Goal: Book appointment/travel/reservation

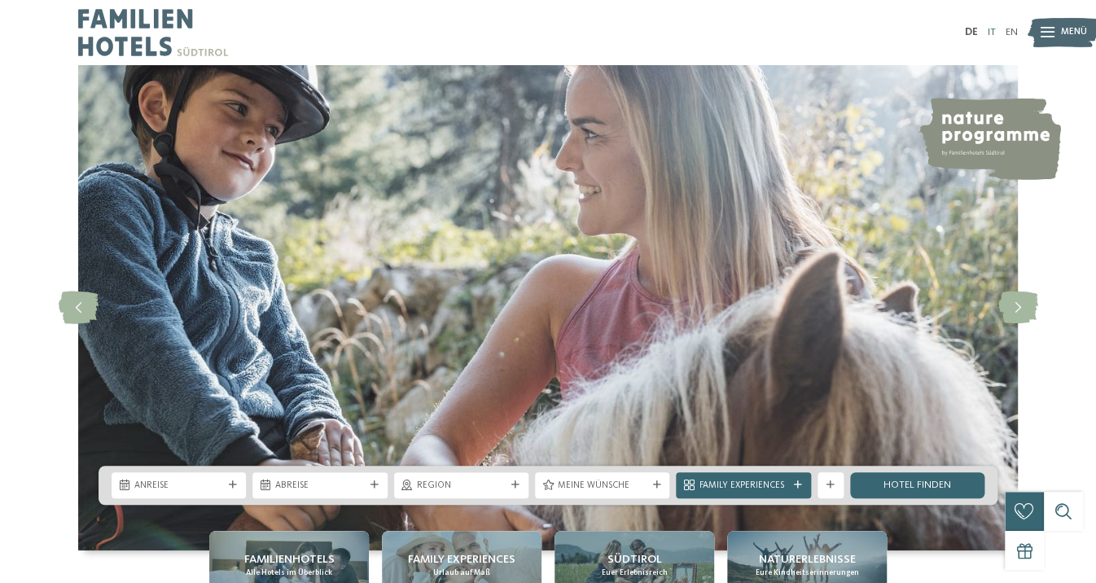
click at [988, 31] on link "IT" at bounding box center [992, 32] width 8 height 11
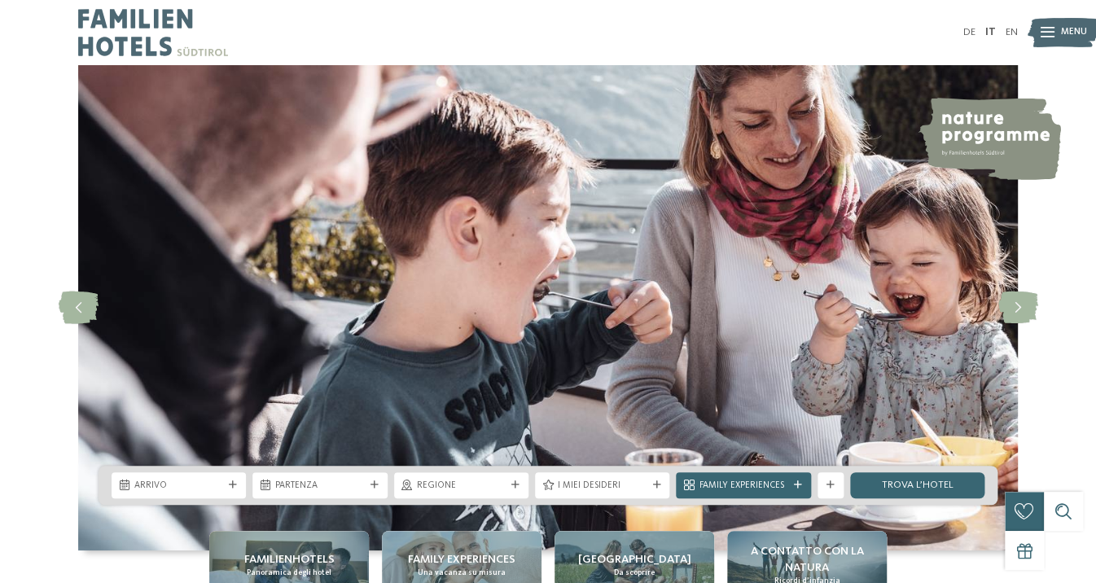
click at [1055, 45] on img at bounding box center [1063, 33] width 72 height 36
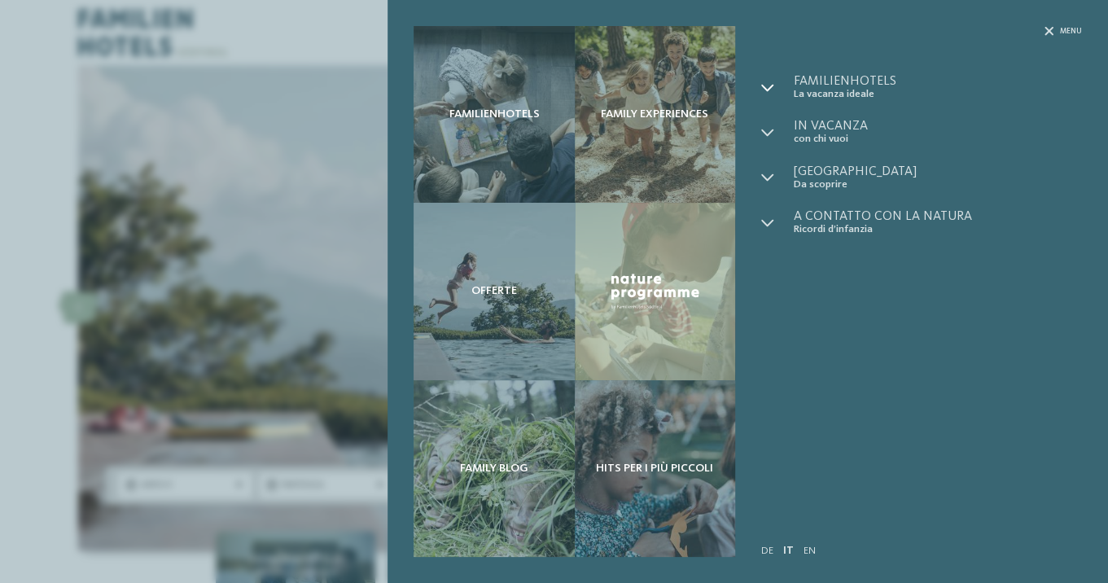
click at [769, 92] on icon at bounding box center [767, 87] width 13 height 13
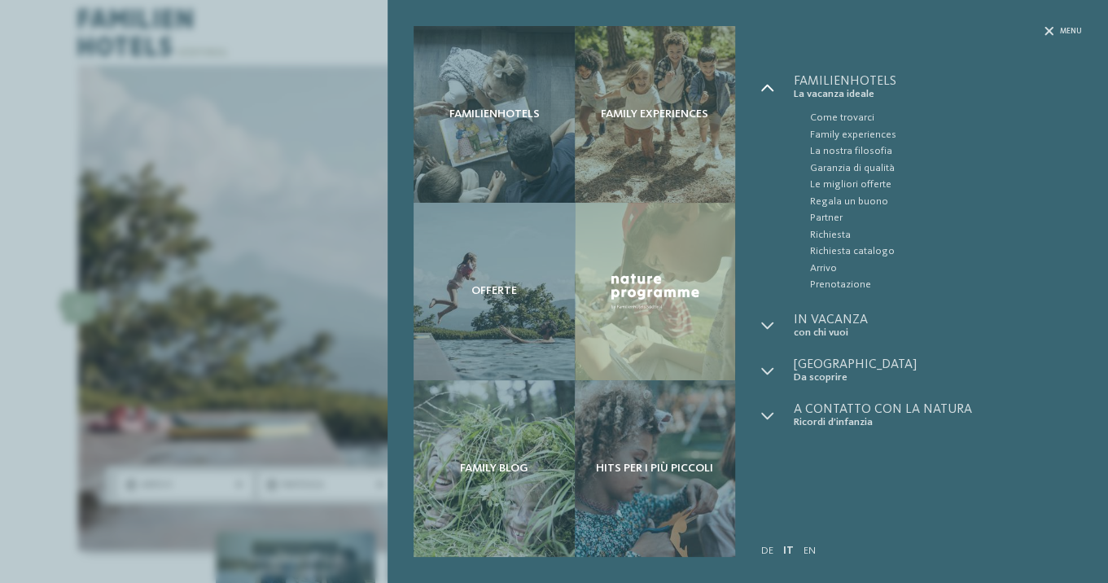
click at [769, 92] on icon at bounding box center [767, 87] width 13 height 13
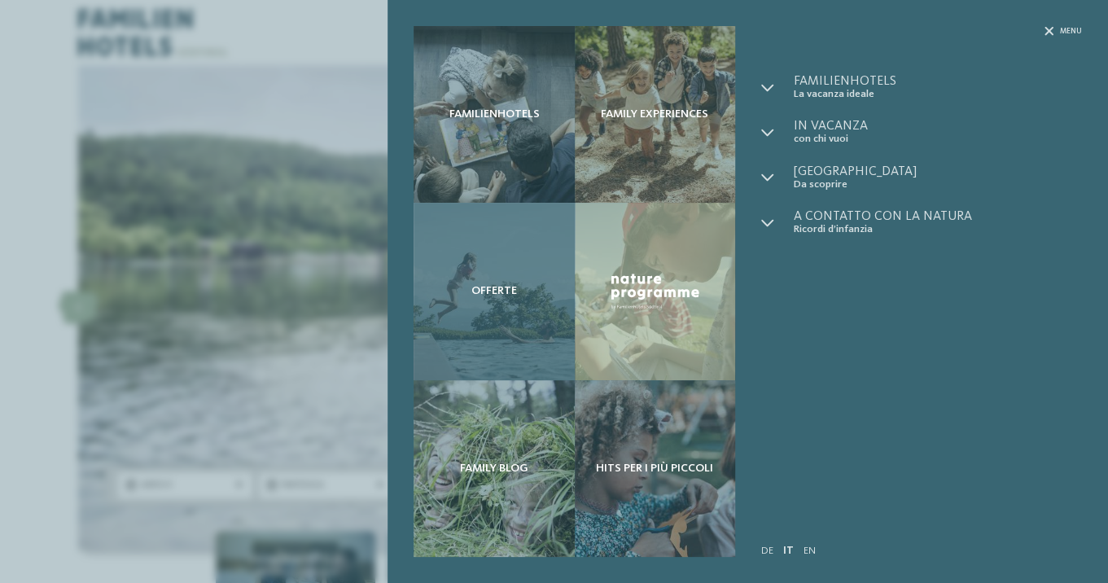
click at [506, 297] on span "Offerte" at bounding box center [494, 291] width 46 height 14
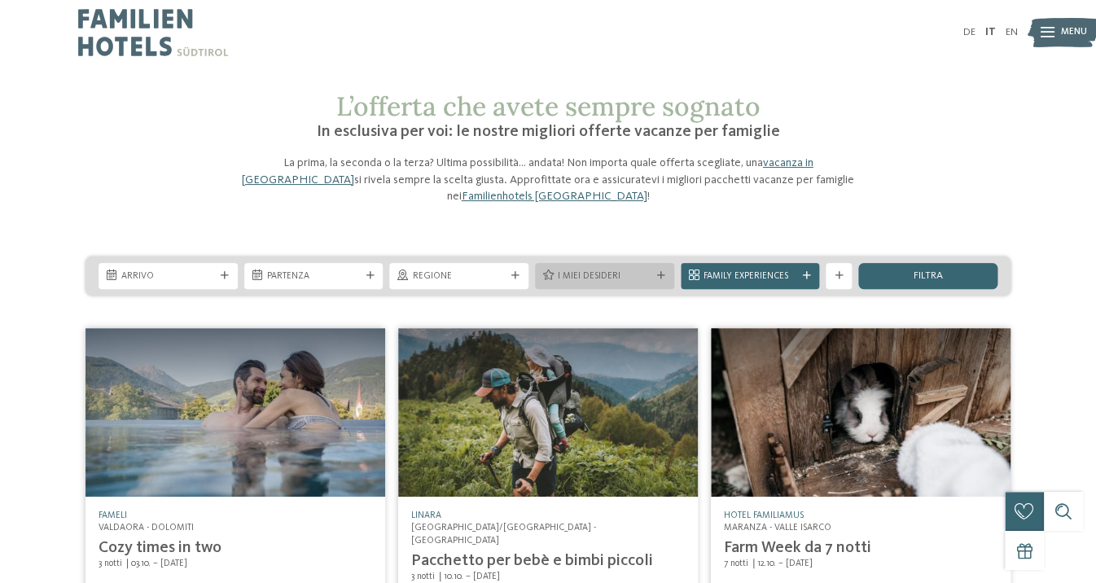
click at [580, 269] on div "I miei desideri" at bounding box center [604, 276] width 100 height 14
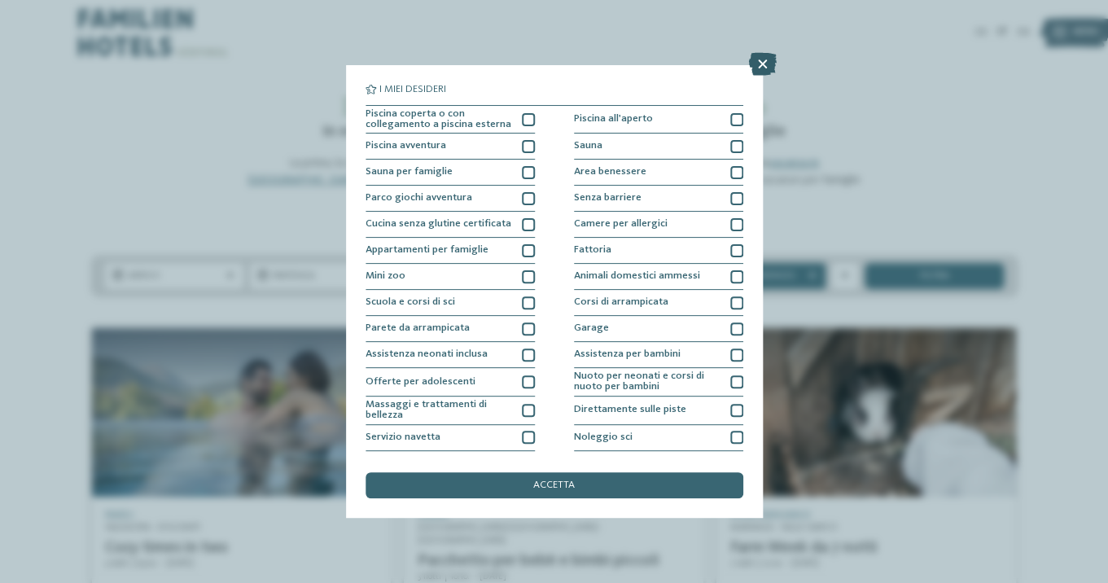
click at [760, 64] on icon at bounding box center [763, 64] width 28 height 23
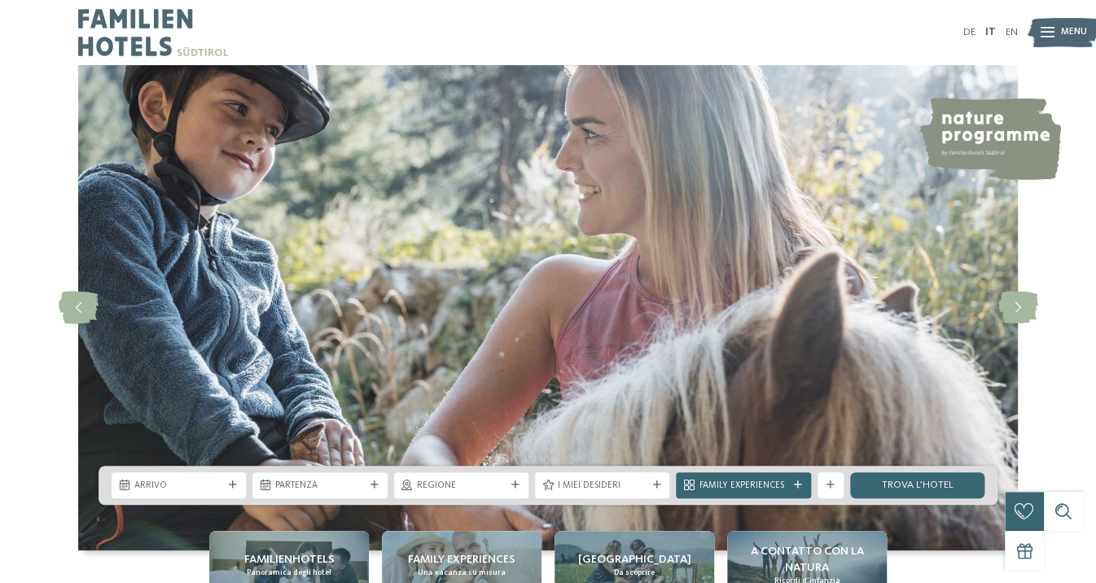
click at [975, 139] on img at bounding box center [989, 139] width 143 height 82
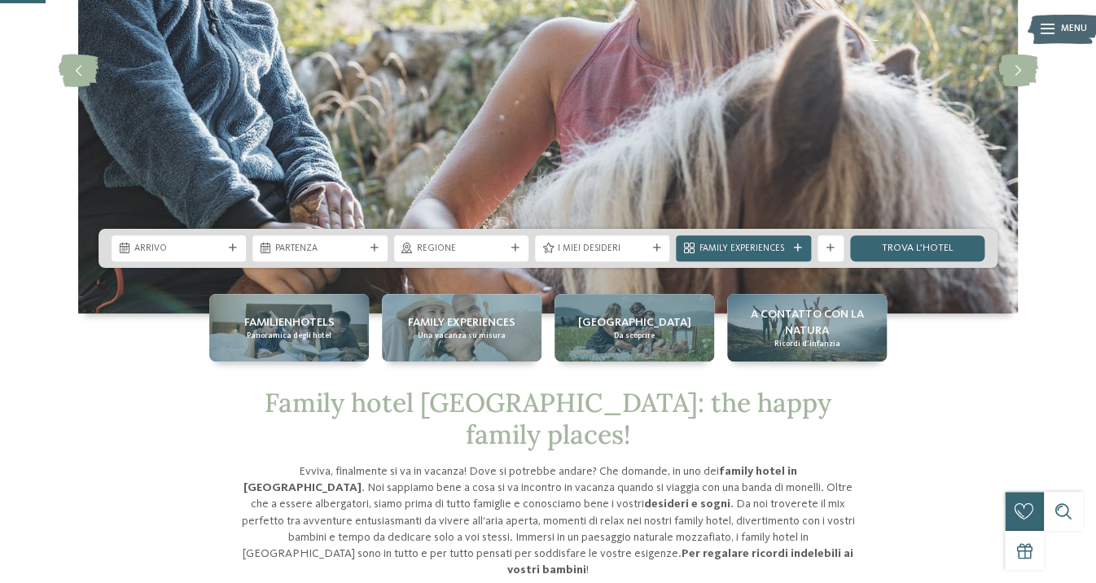
scroll to position [244, 0]
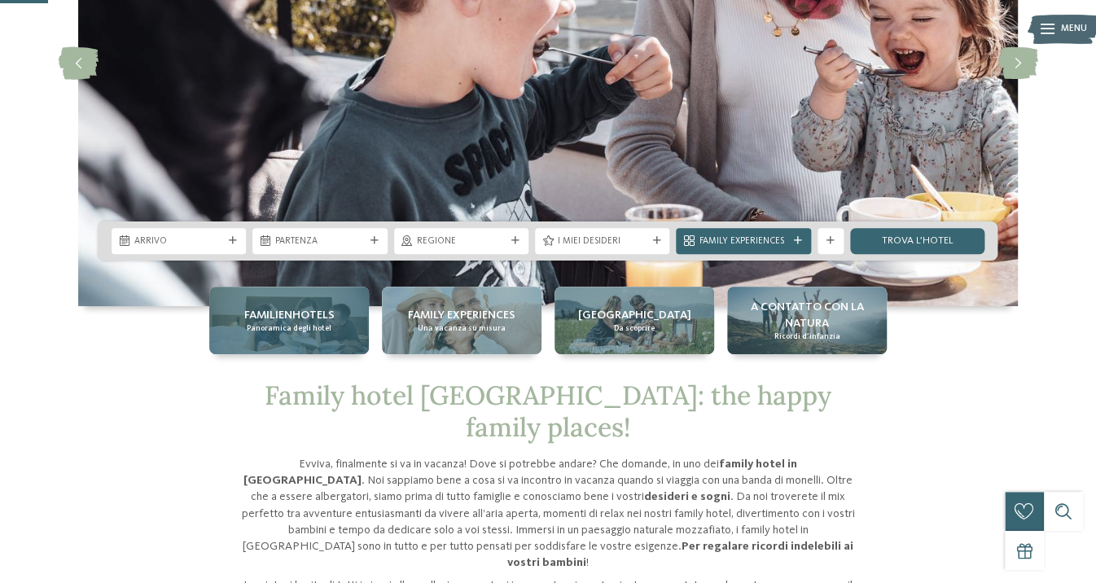
click at [299, 323] on span "Panoramica degli hotel" at bounding box center [289, 328] width 85 height 11
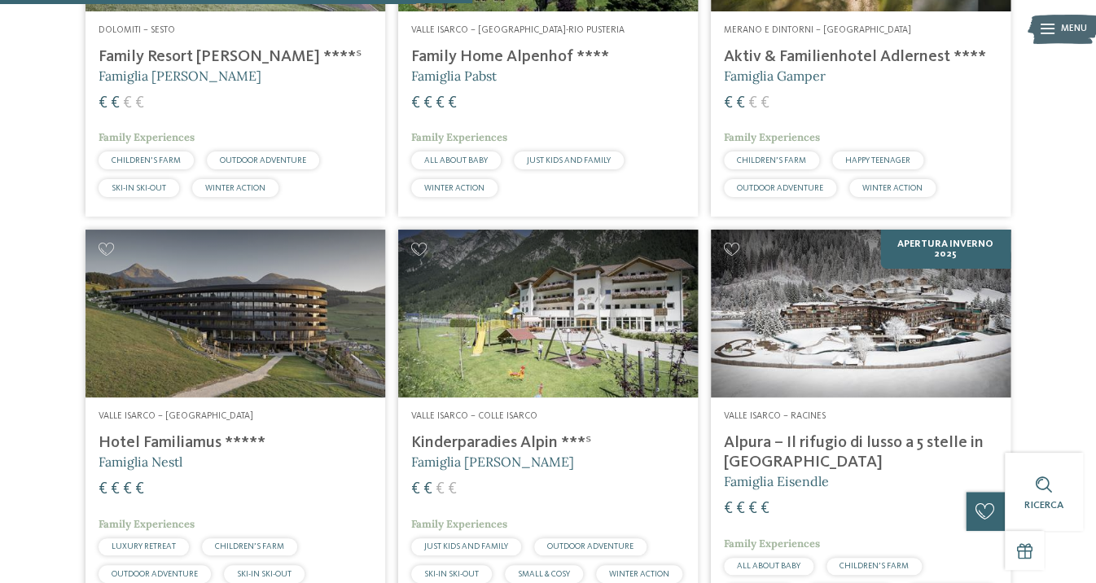
scroll to position [1856, 0]
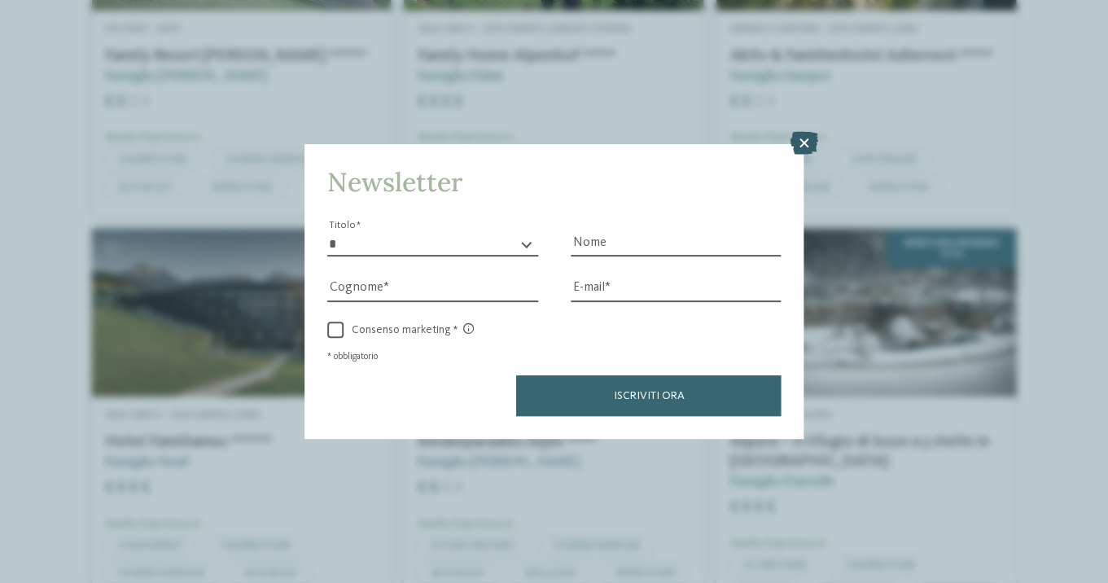
click at [805, 139] on icon at bounding box center [804, 143] width 28 height 23
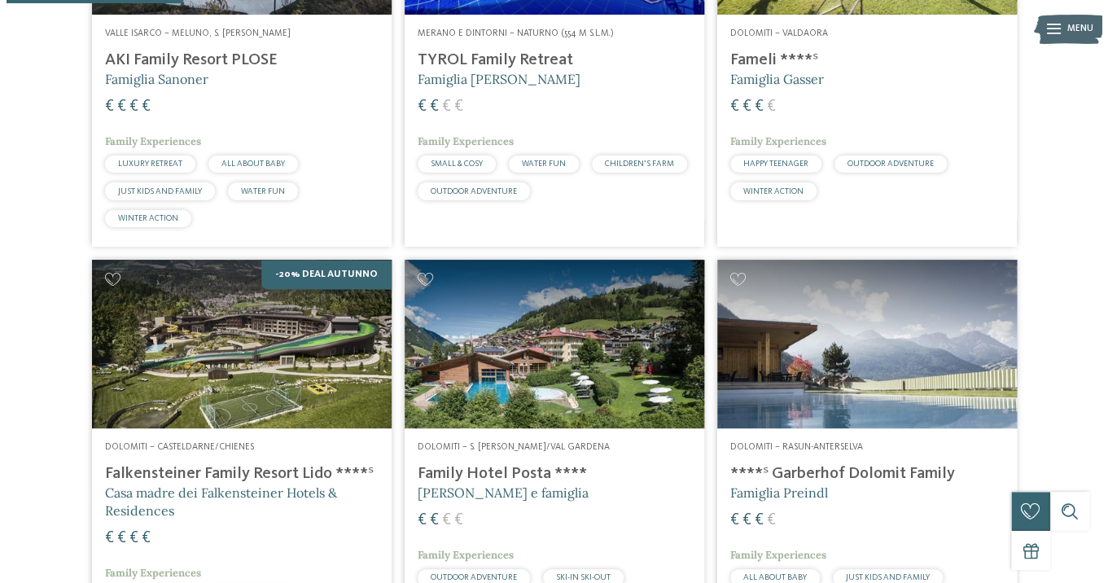
scroll to position [0, 0]
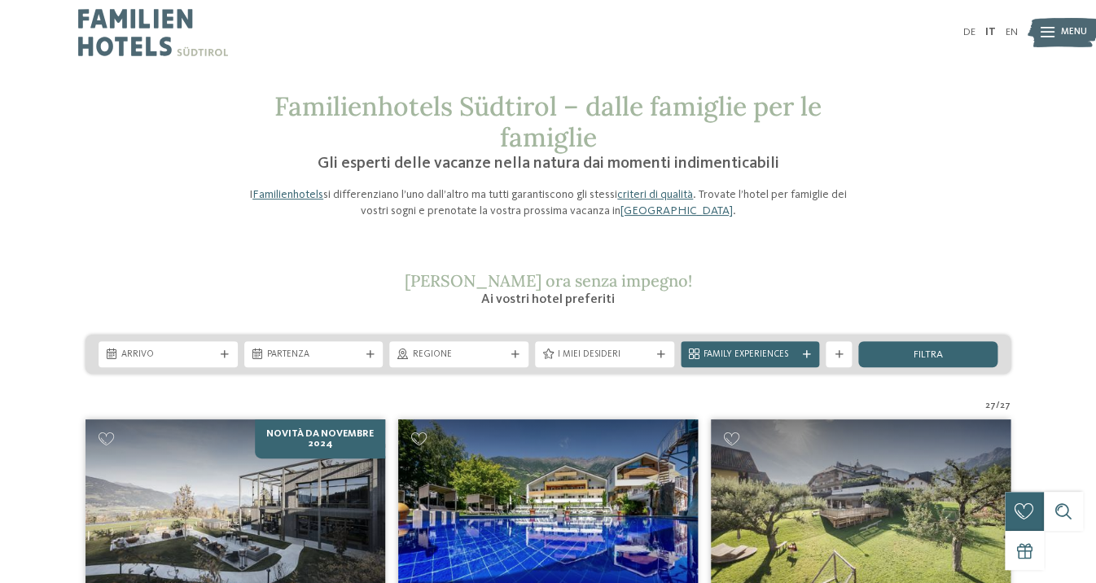
click at [1038, 37] on img at bounding box center [1063, 33] width 72 height 36
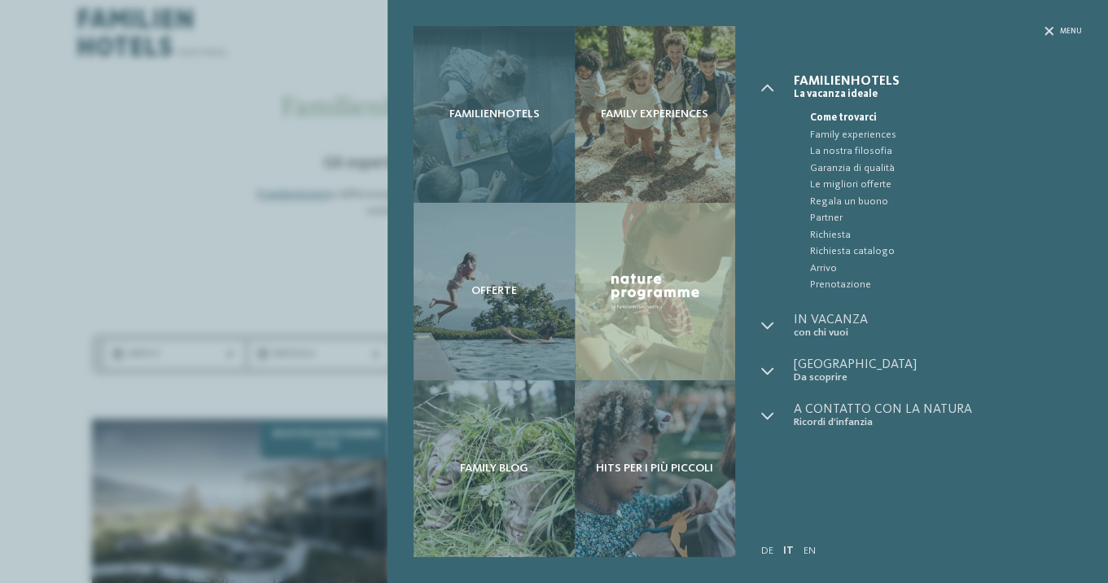
click at [523, 107] on div "Familienhotels" at bounding box center [494, 114] width 160 height 177
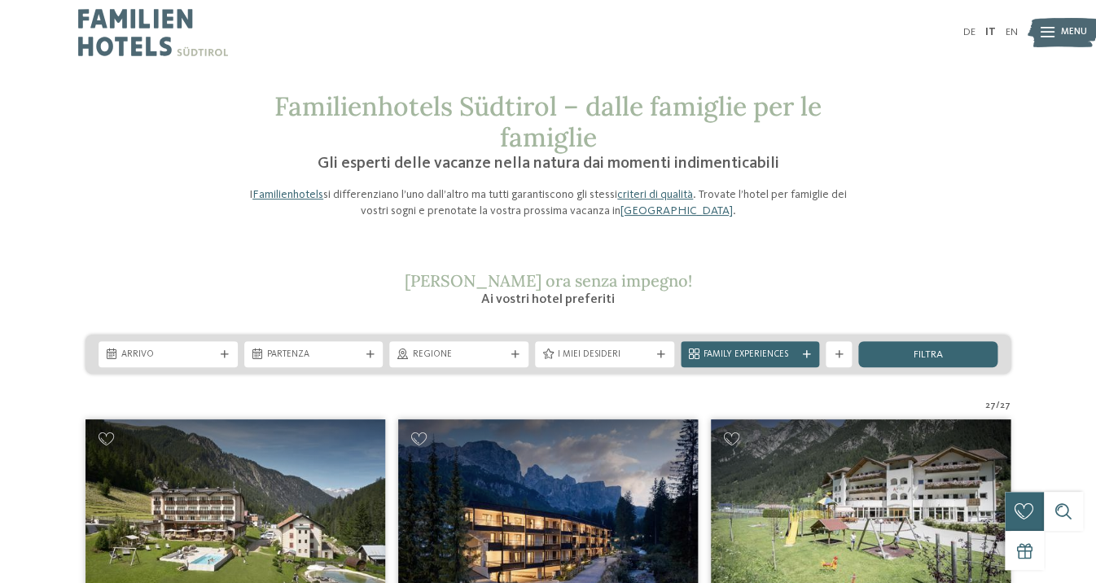
click at [1045, 39] on div at bounding box center [1047, 32] width 14 height 33
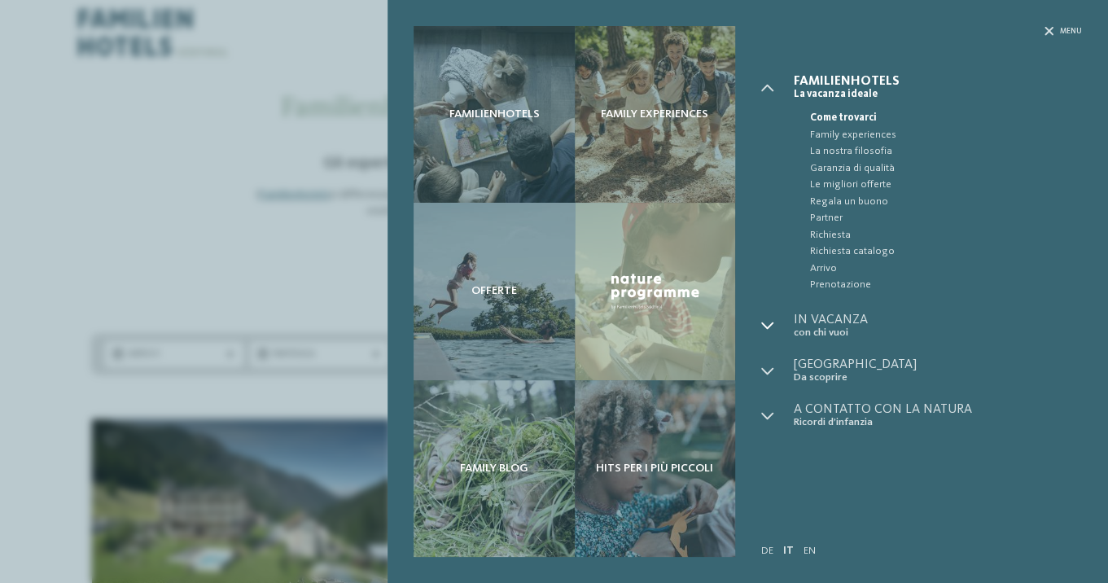
click at [769, 329] on icon at bounding box center [767, 325] width 13 height 13
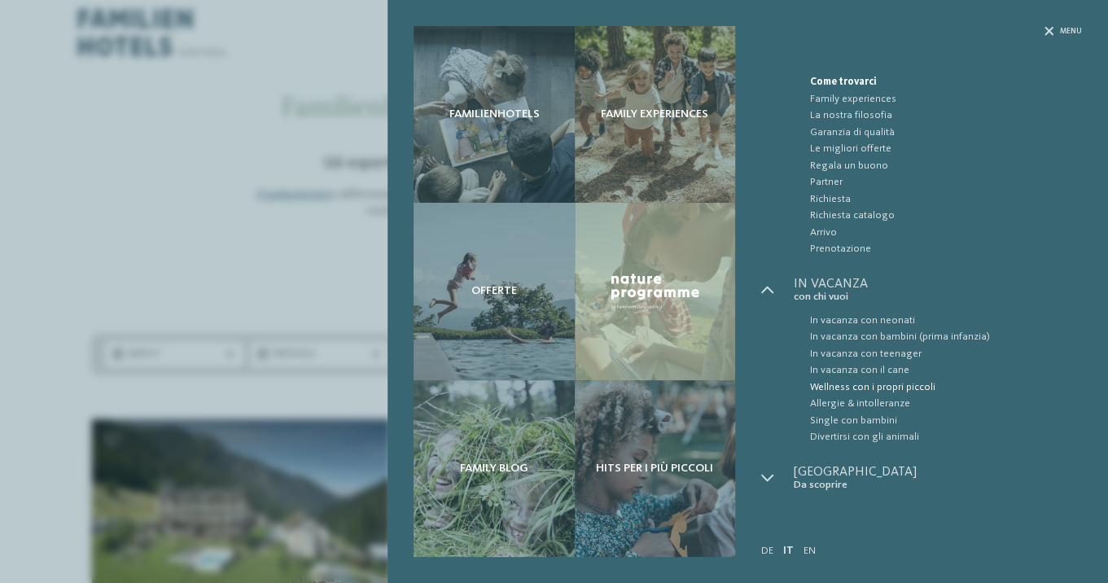
scroll to position [64, 0]
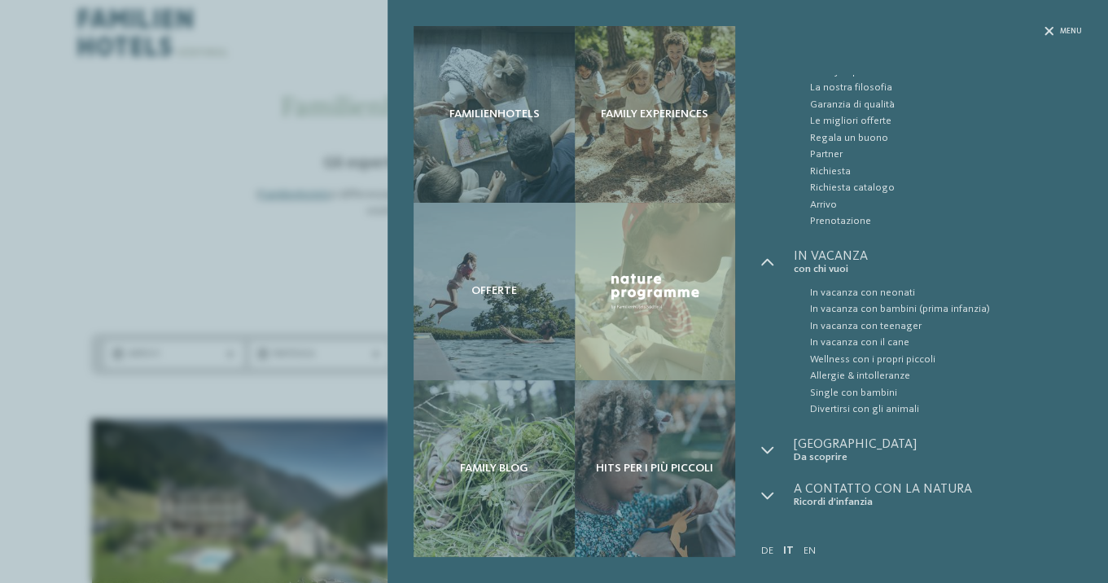
click at [287, 265] on div "Familienhotels Family experiences Offerte" at bounding box center [554, 291] width 1108 height 583
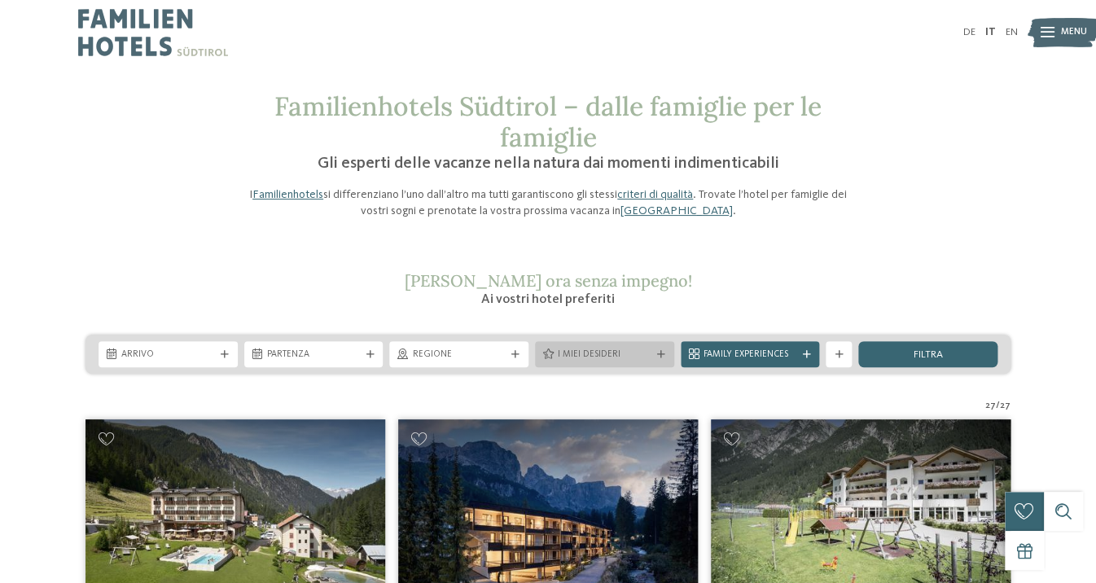
click at [591, 352] on span "I miei desideri" at bounding box center [605, 354] width 94 height 13
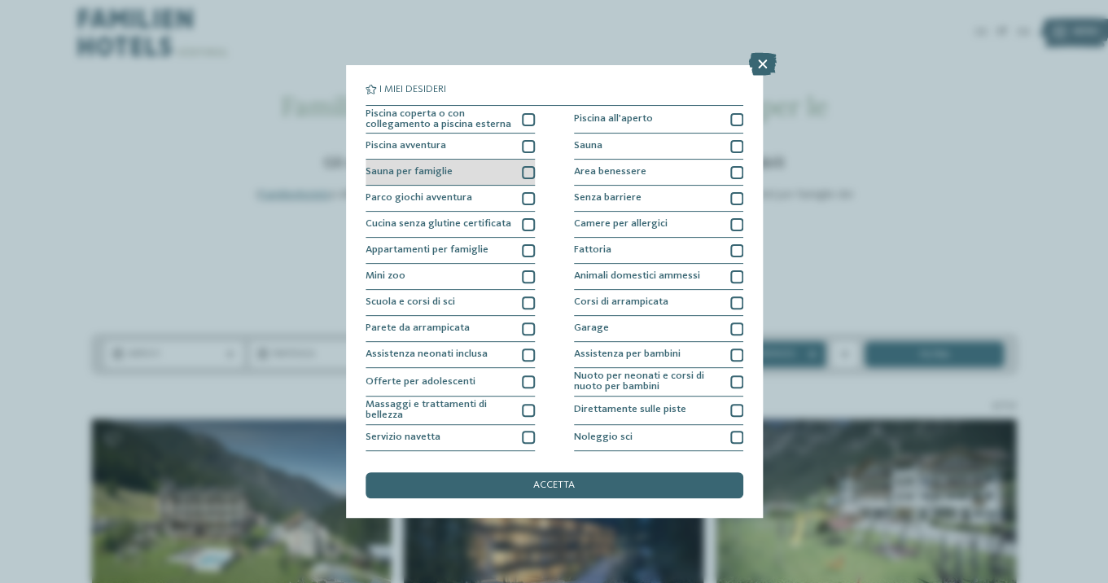
click at [525, 177] on div at bounding box center [528, 172] width 13 height 13
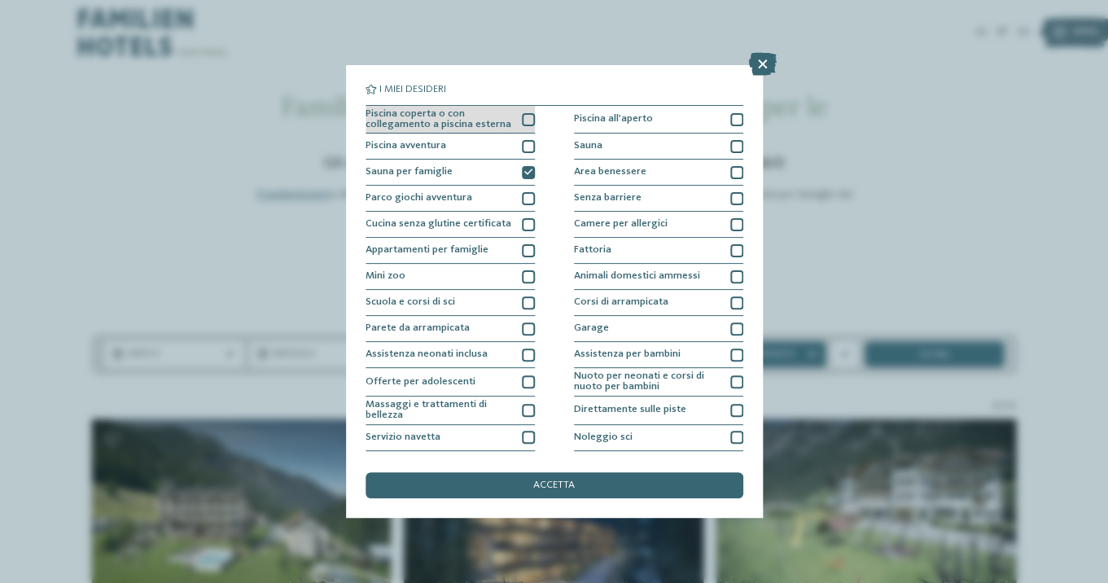
click at [523, 120] on div at bounding box center [528, 119] width 13 height 13
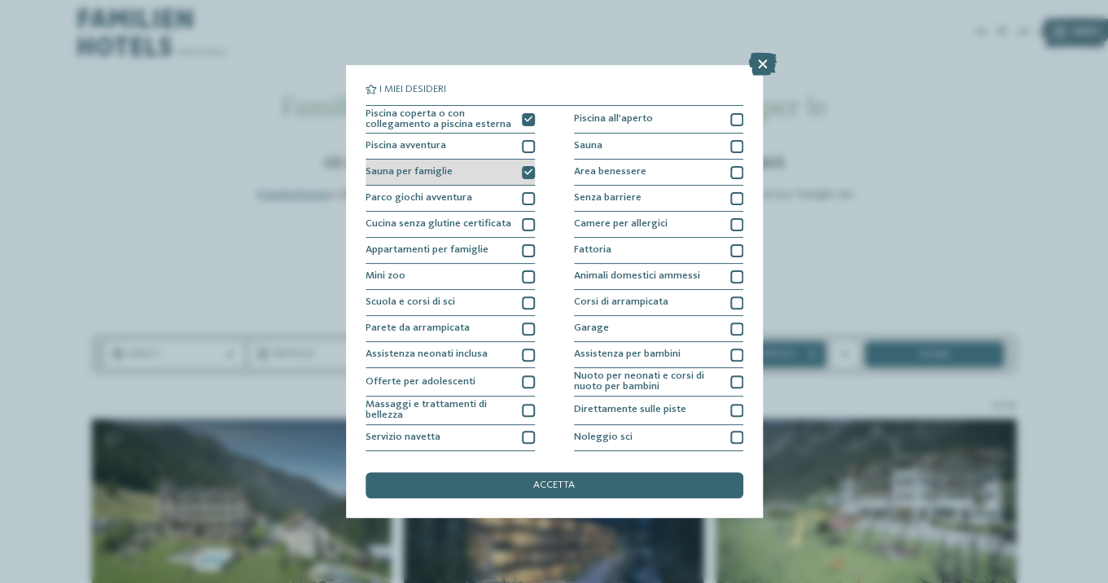
click at [524, 172] on icon at bounding box center [528, 173] width 8 height 8
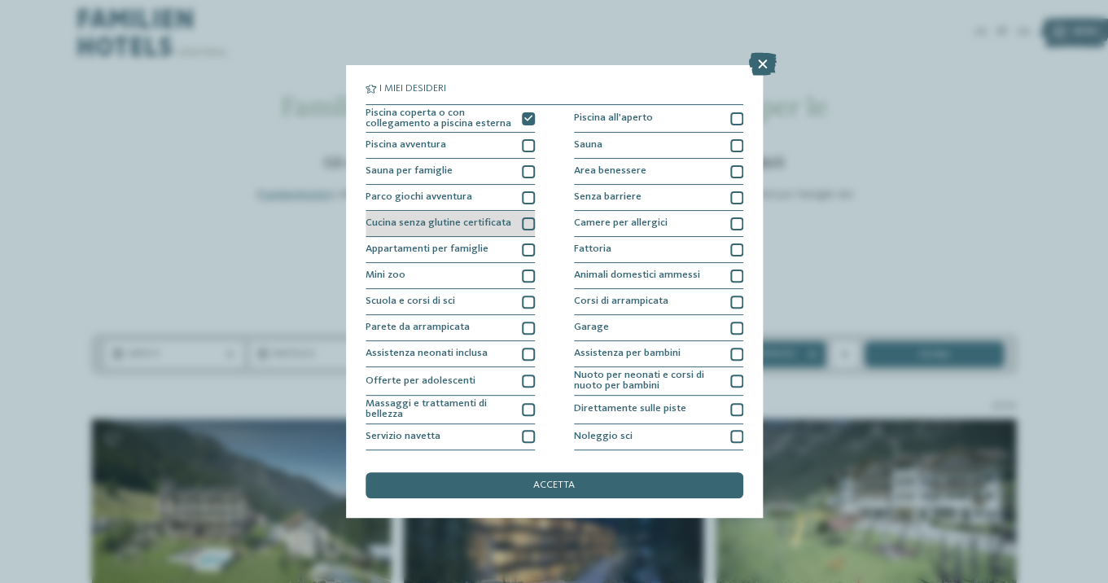
scroll to position [0, 0]
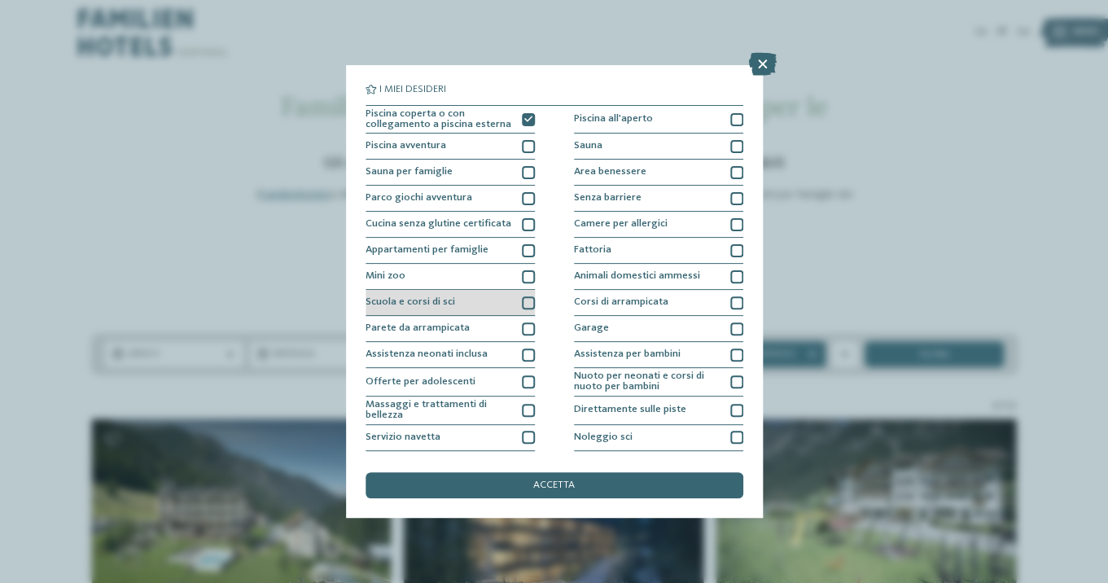
click at [527, 296] on div "Scuola e corsi di sci" at bounding box center [450, 303] width 169 height 26
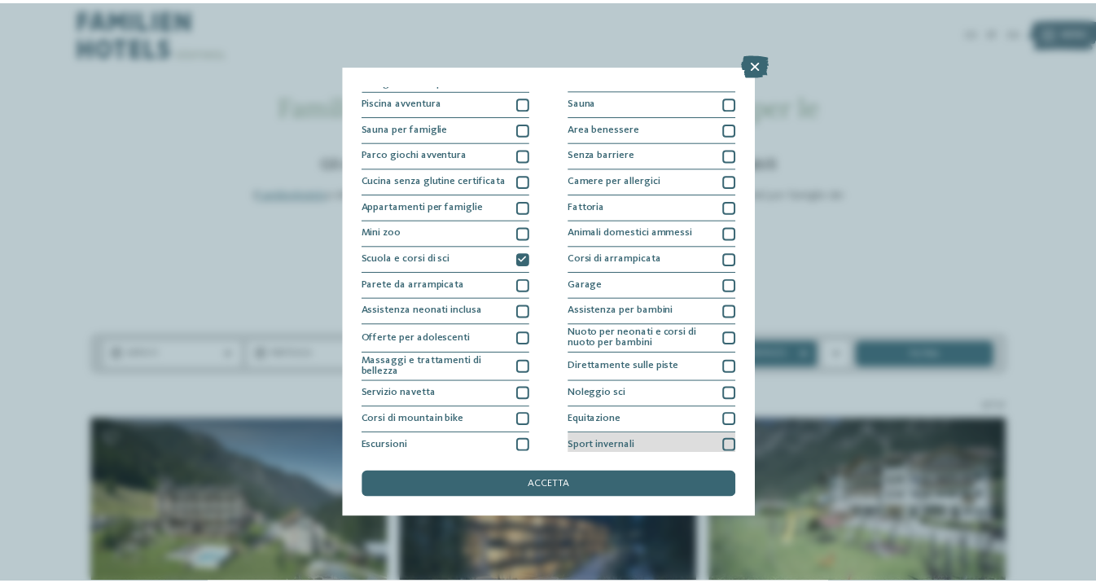
scroll to position [36, 0]
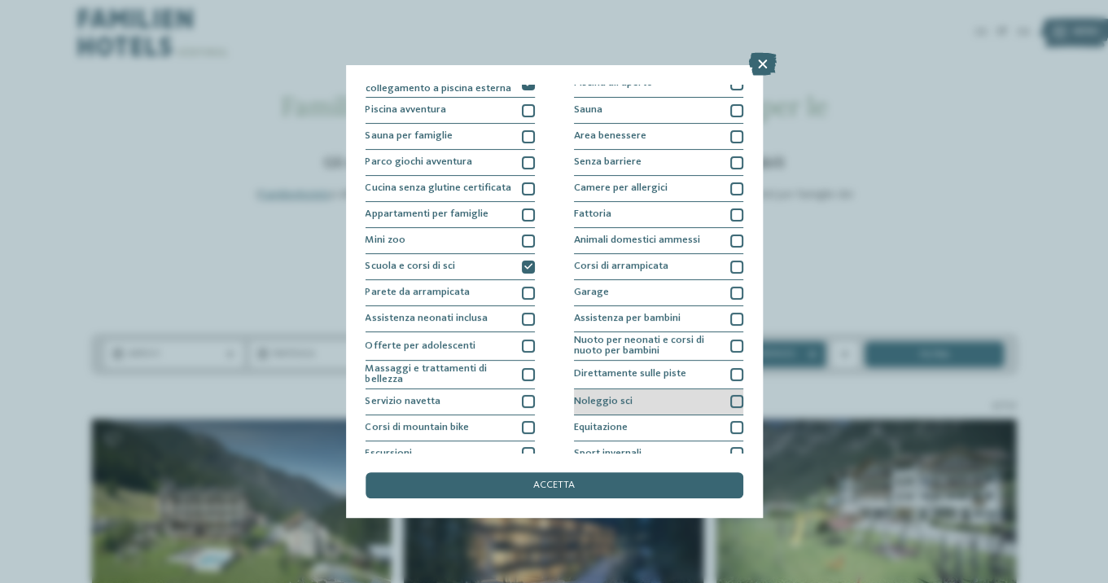
click at [733, 401] on div at bounding box center [736, 401] width 13 height 13
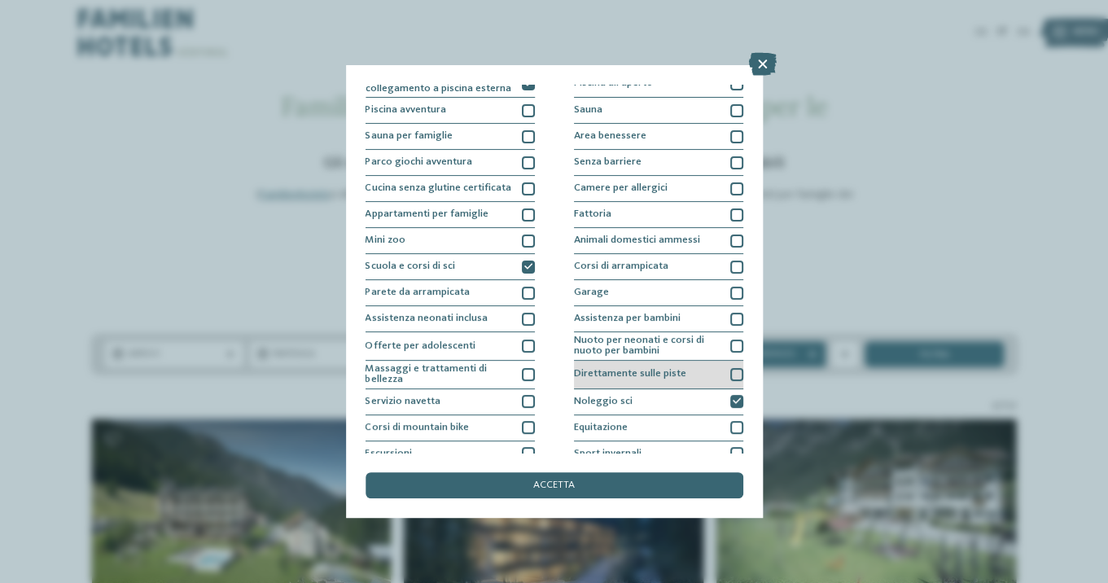
click at [730, 374] on div at bounding box center [736, 374] width 13 height 13
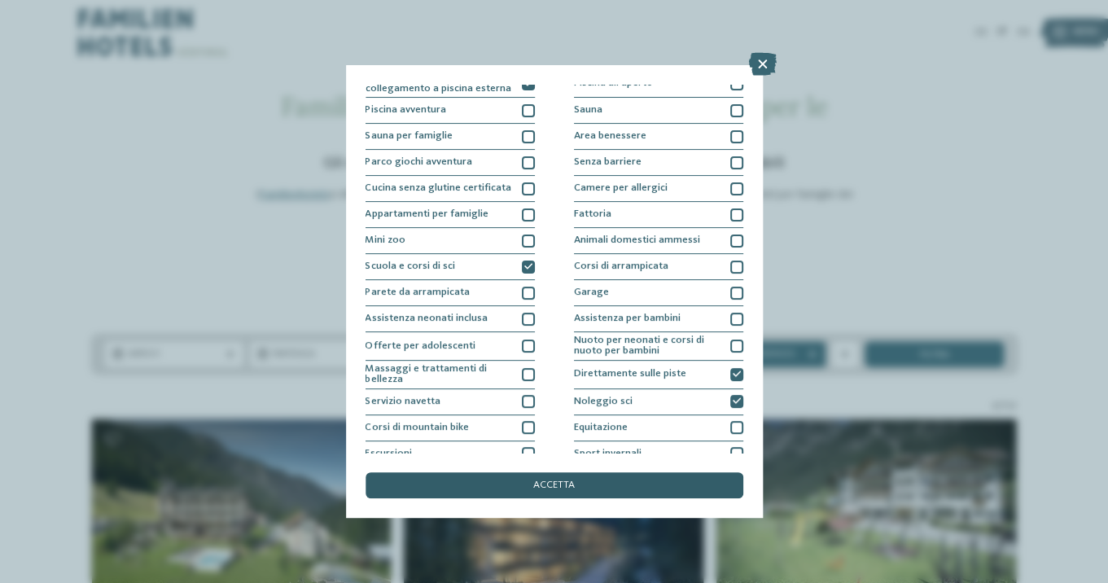
click at [645, 482] on div "accetta" at bounding box center [555, 485] width 378 height 26
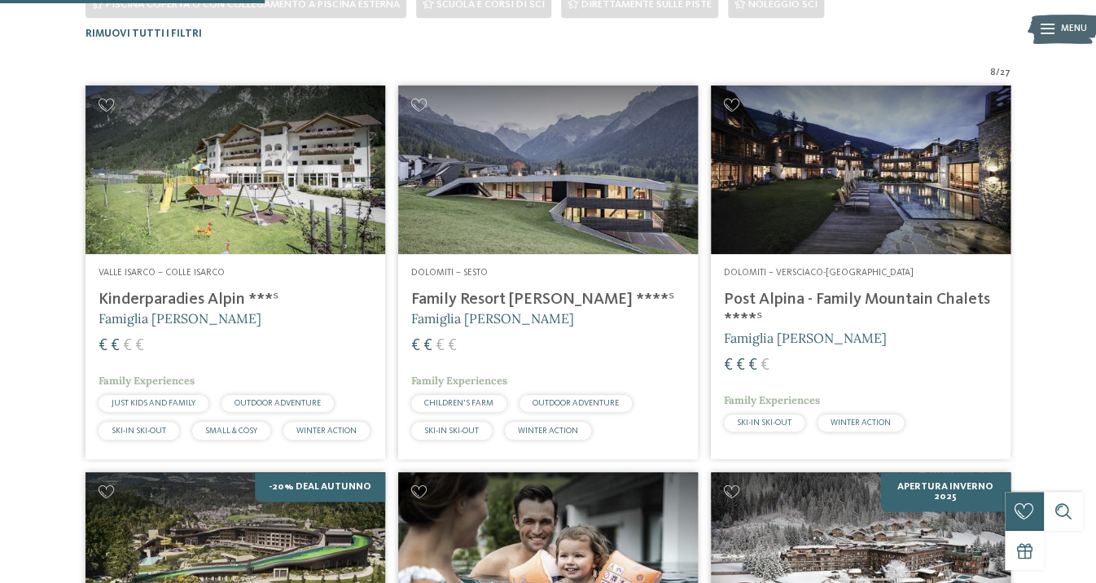
scroll to position [408, 0]
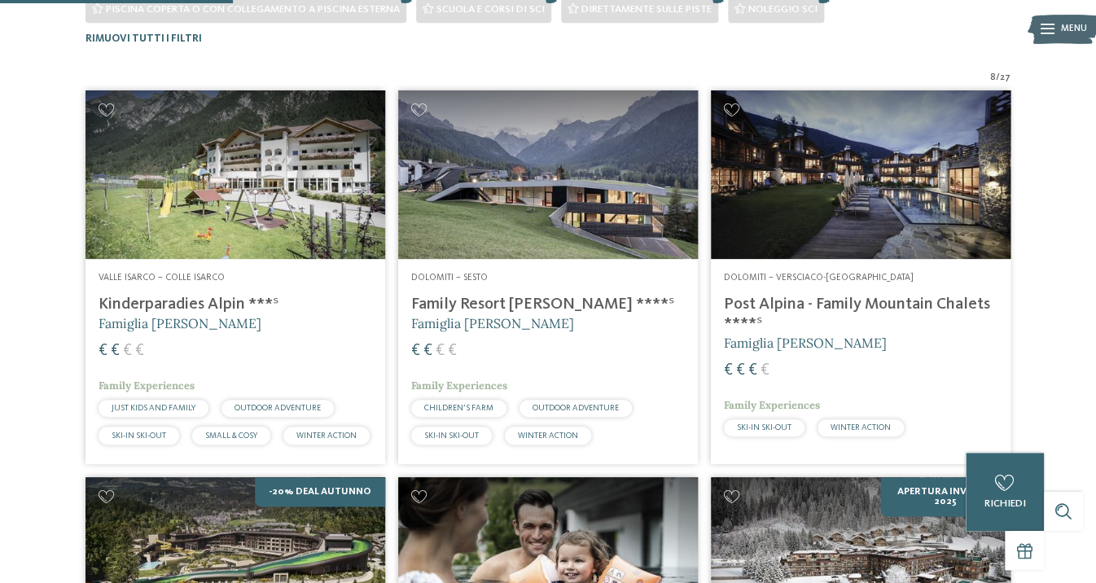
click at [284, 209] on img at bounding box center [235, 174] width 300 height 169
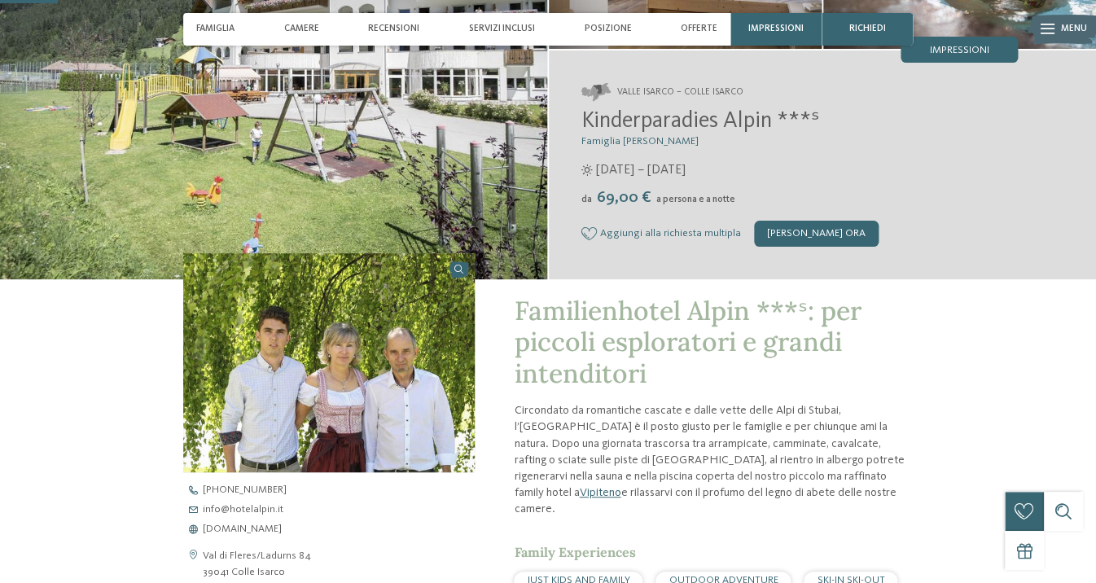
scroll to position [228, 0]
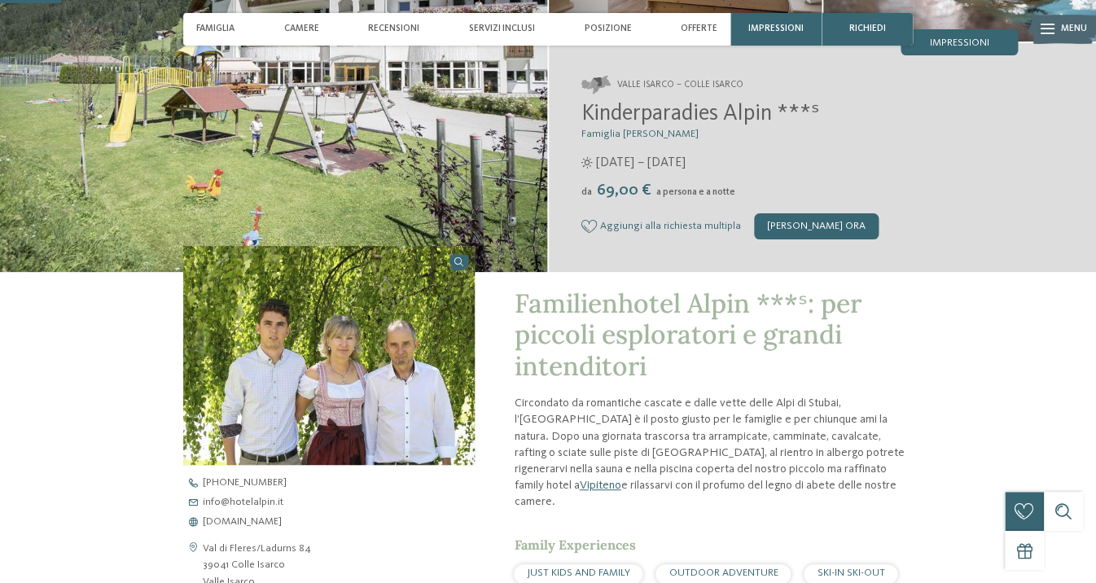
click at [402, 361] on img at bounding box center [328, 355] width 291 height 219
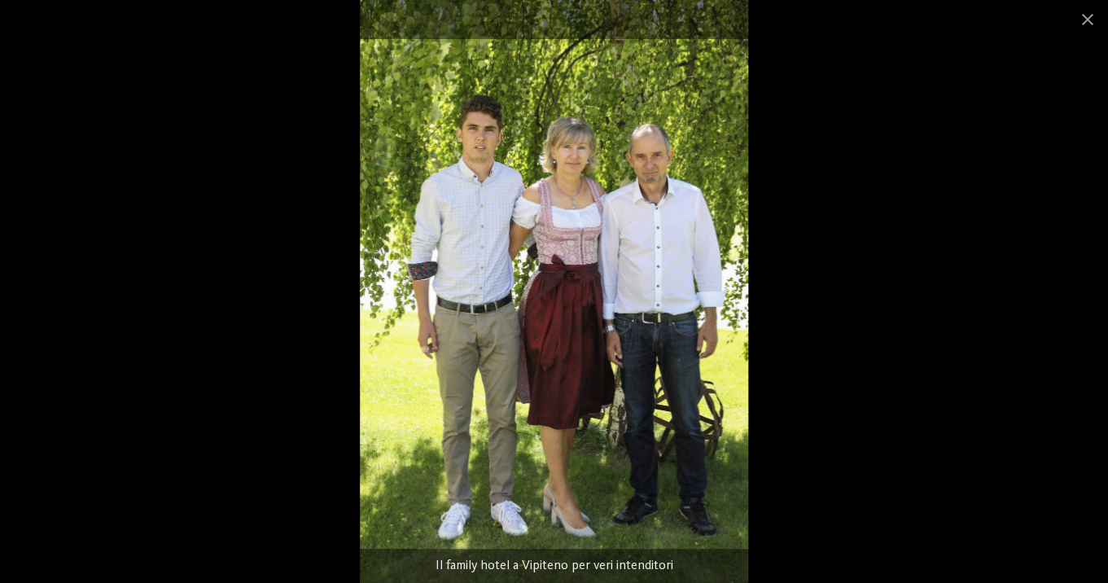
click at [291, 183] on div at bounding box center [554, 291] width 1108 height 583
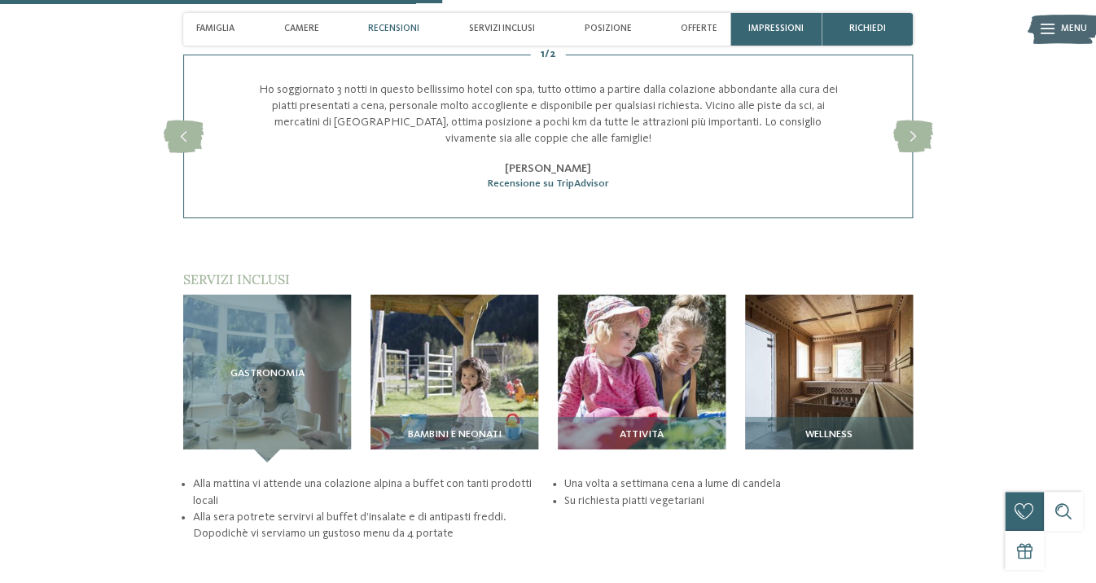
scroll to position [1621, 0]
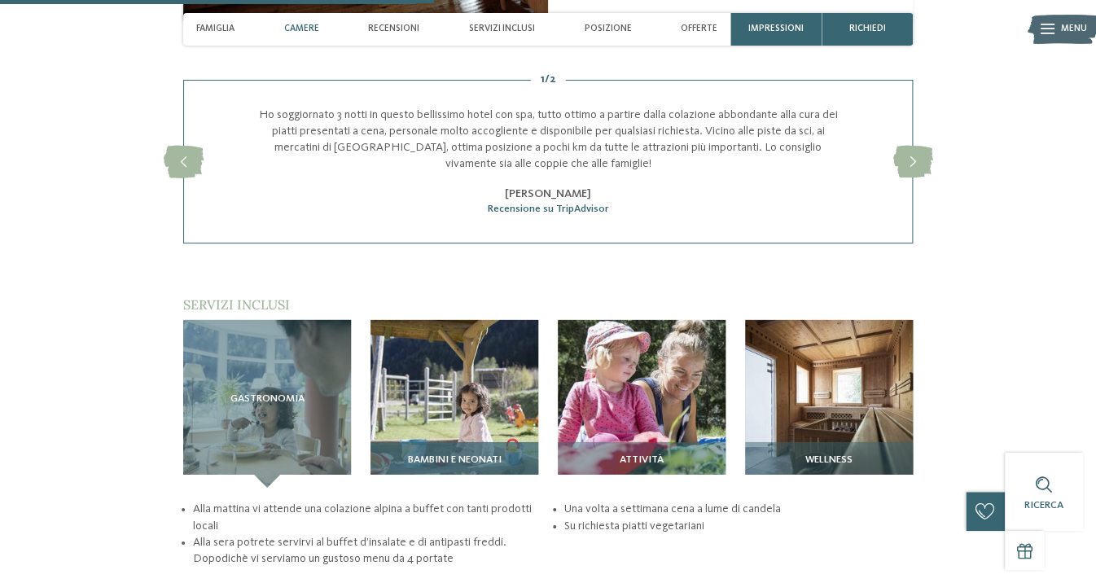
click at [435, 391] on img at bounding box center [454, 404] width 168 height 168
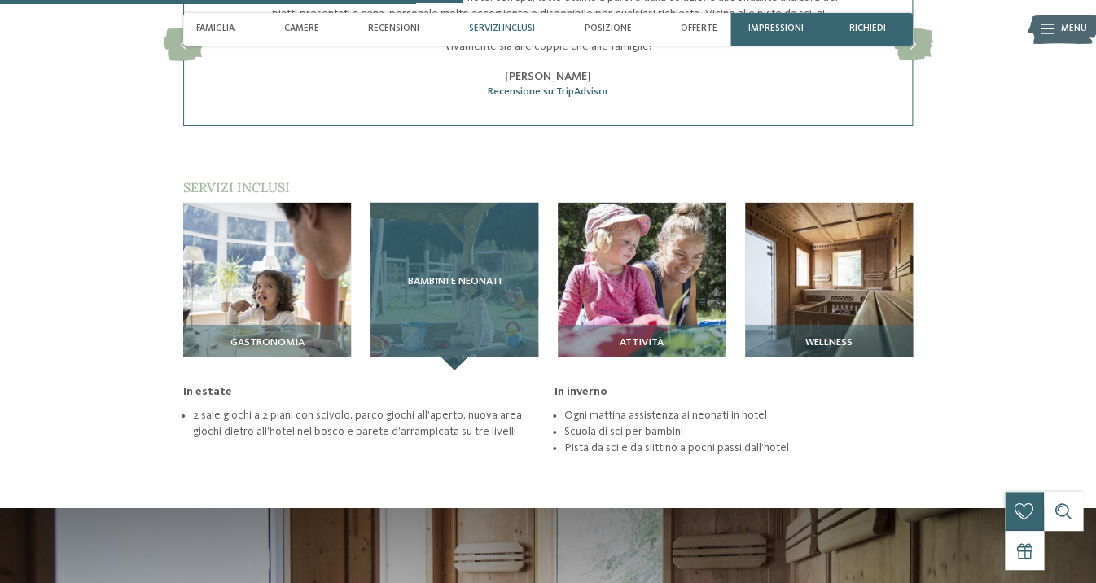
scroll to position [1737, 0]
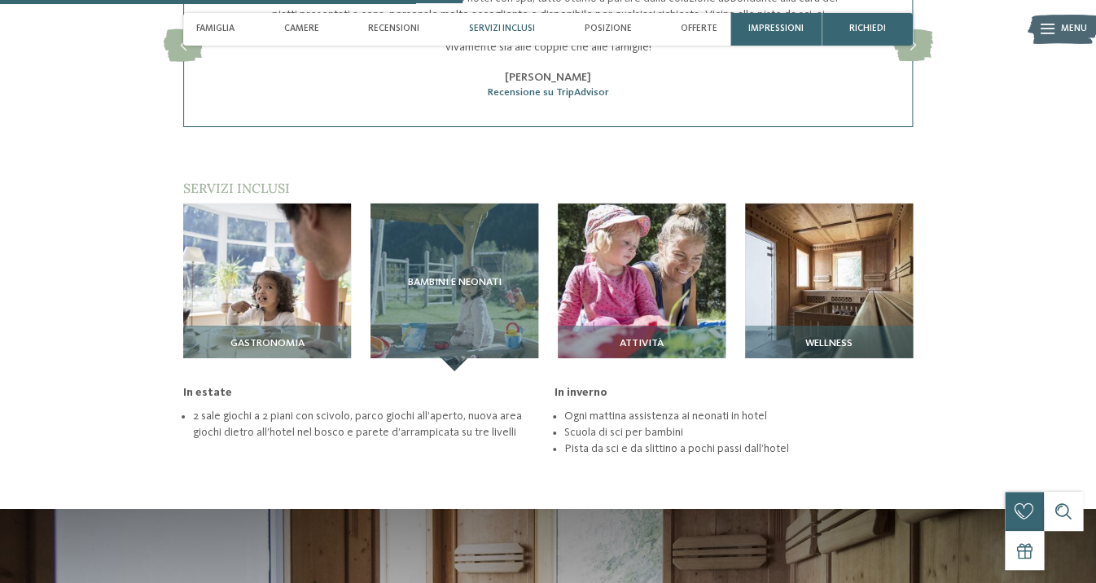
click at [590, 425] on li "Scuola di sci per bambini" at bounding box center [738, 432] width 348 height 16
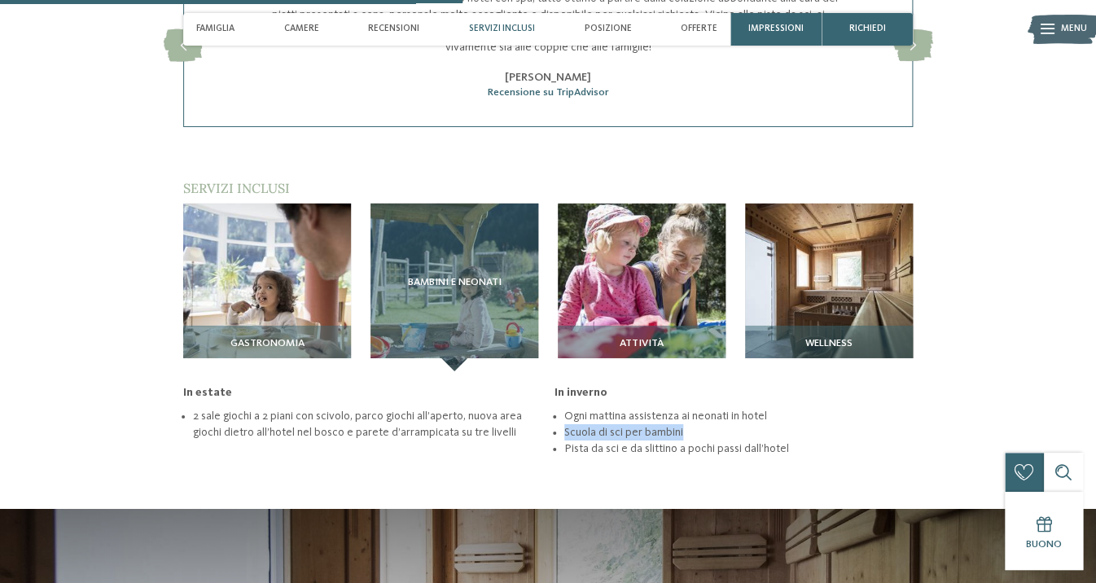
drag, startPoint x: 590, startPoint y: 425, endPoint x: 659, endPoint y: 430, distance: 68.6
click at [659, 430] on li "Scuola di sci per bambini" at bounding box center [738, 432] width 348 height 16
click at [588, 445] on li "Pista da sci e da slittino a pochi passi dall’hotel" at bounding box center [738, 448] width 348 height 16
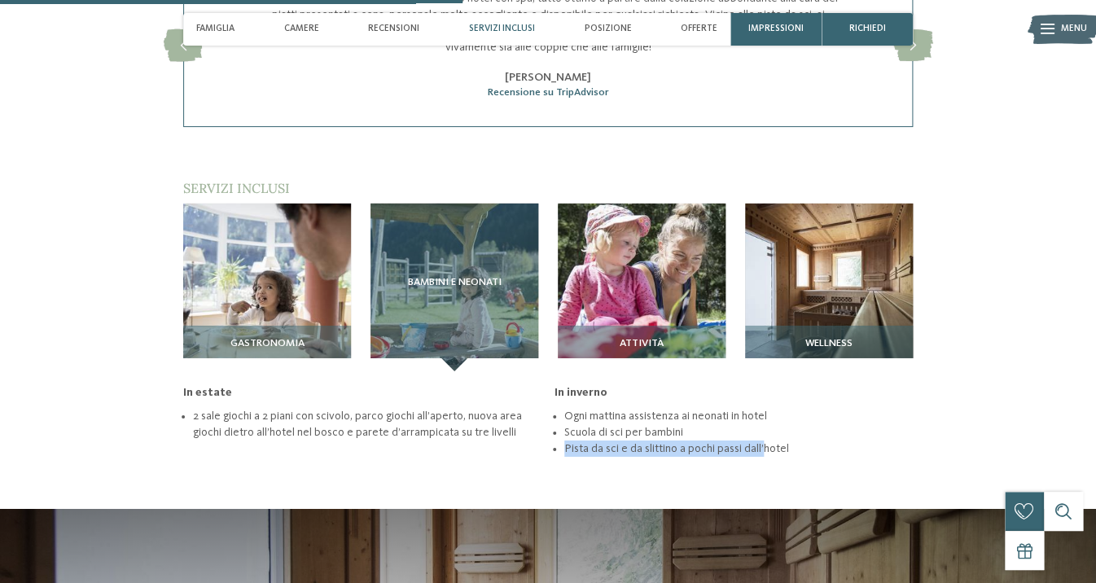
drag, startPoint x: 588, startPoint y: 445, endPoint x: 755, endPoint y: 441, distance: 166.9
click at [759, 445] on li "Pista da sci e da slittino a pochi passi dall’hotel" at bounding box center [738, 448] width 348 height 16
click at [817, 278] on img at bounding box center [829, 288] width 168 height 168
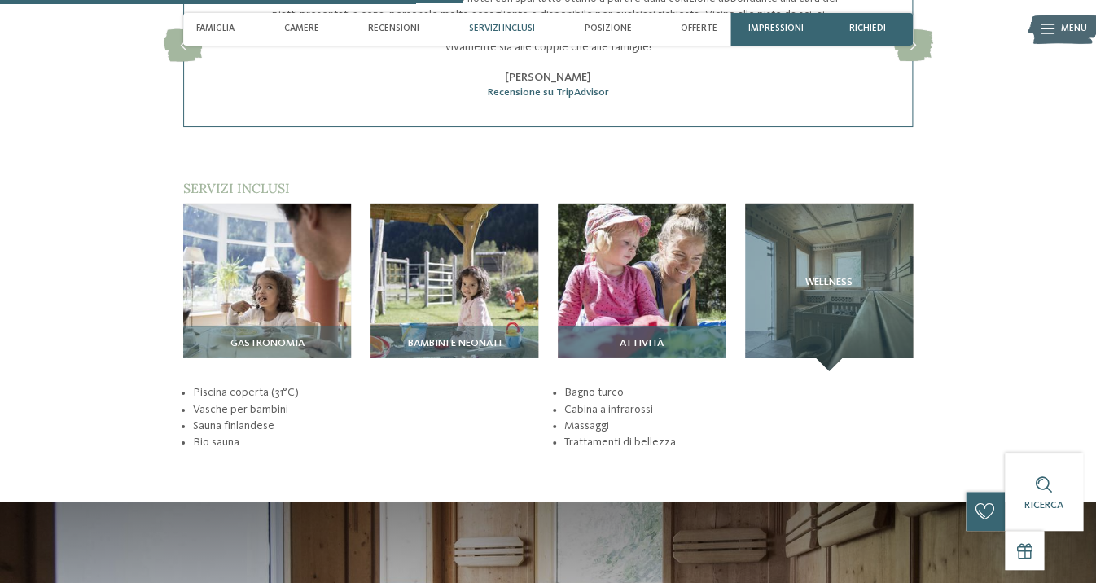
click at [670, 282] on img at bounding box center [642, 288] width 168 height 168
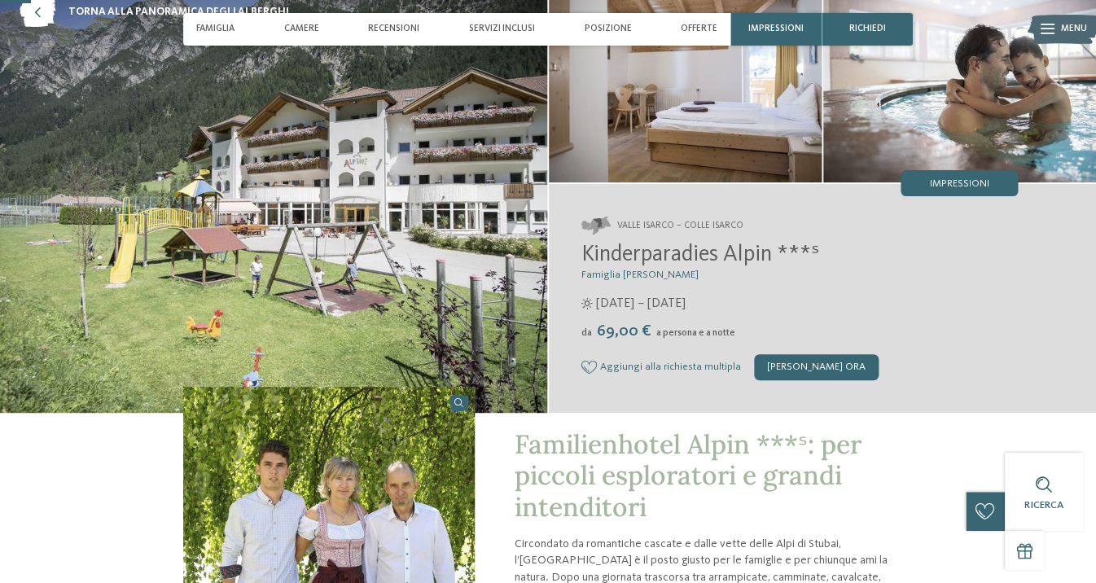
scroll to position [59, 0]
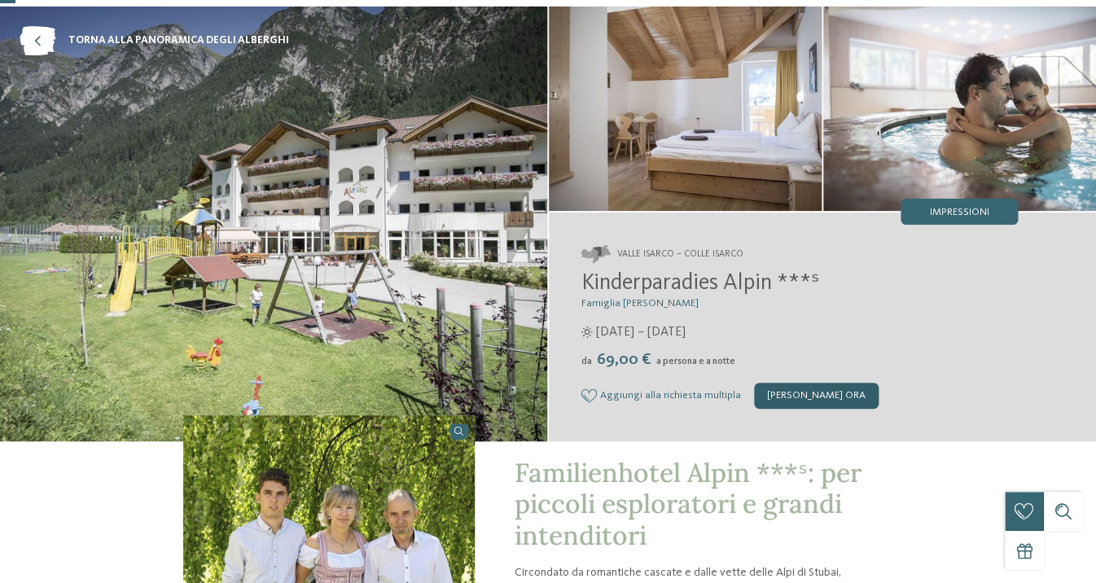
click at [762, 392] on div "[PERSON_NAME] ora" at bounding box center [816, 396] width 125 height 26
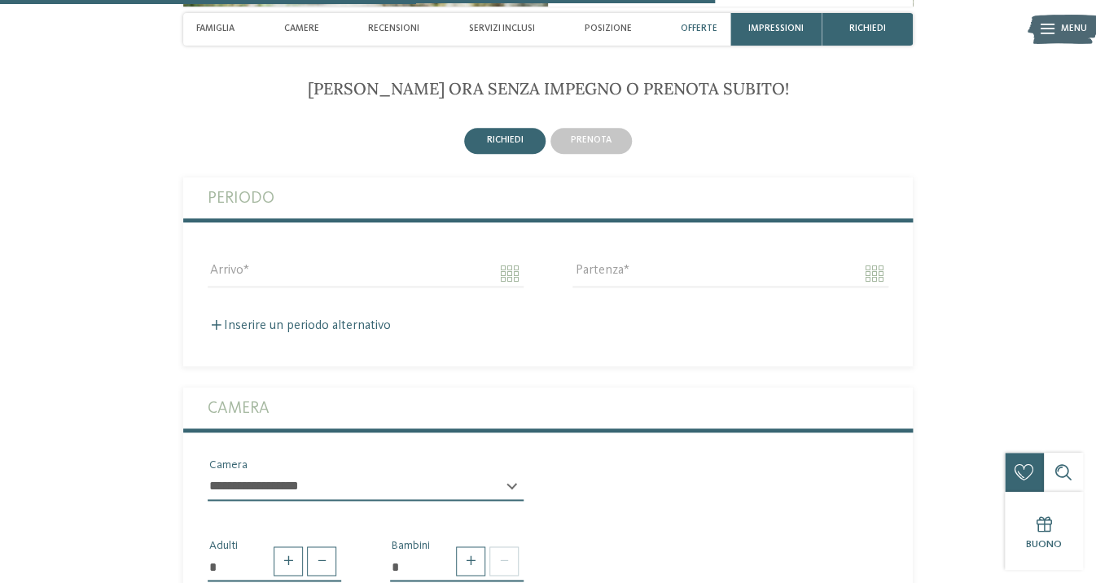
scroll to position [2705, 0]
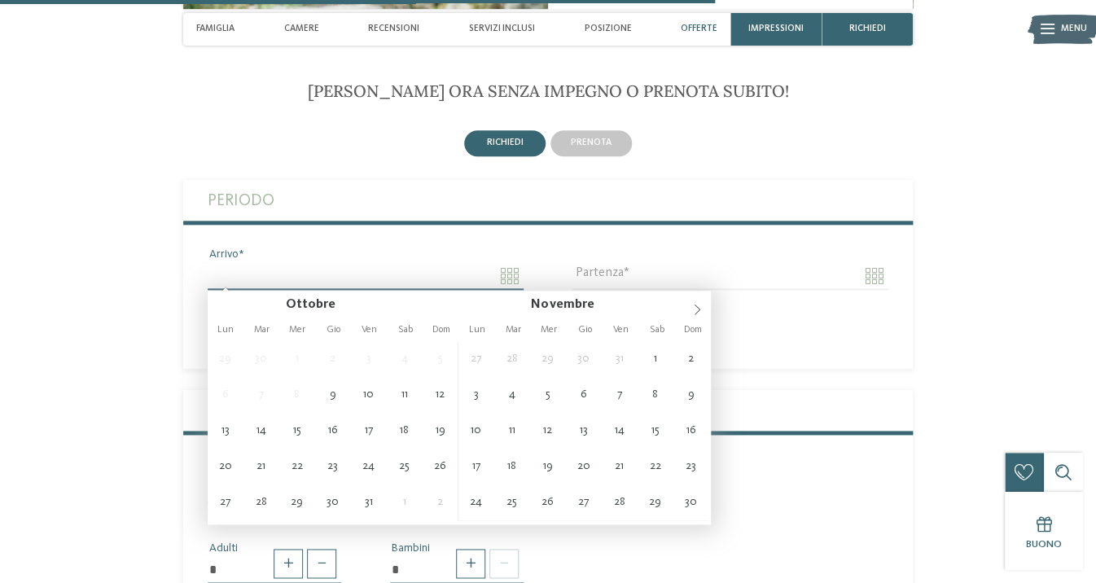
click at [501, 279] on input "Arrivo" at bounding box center [366, 276] width 316 height 28
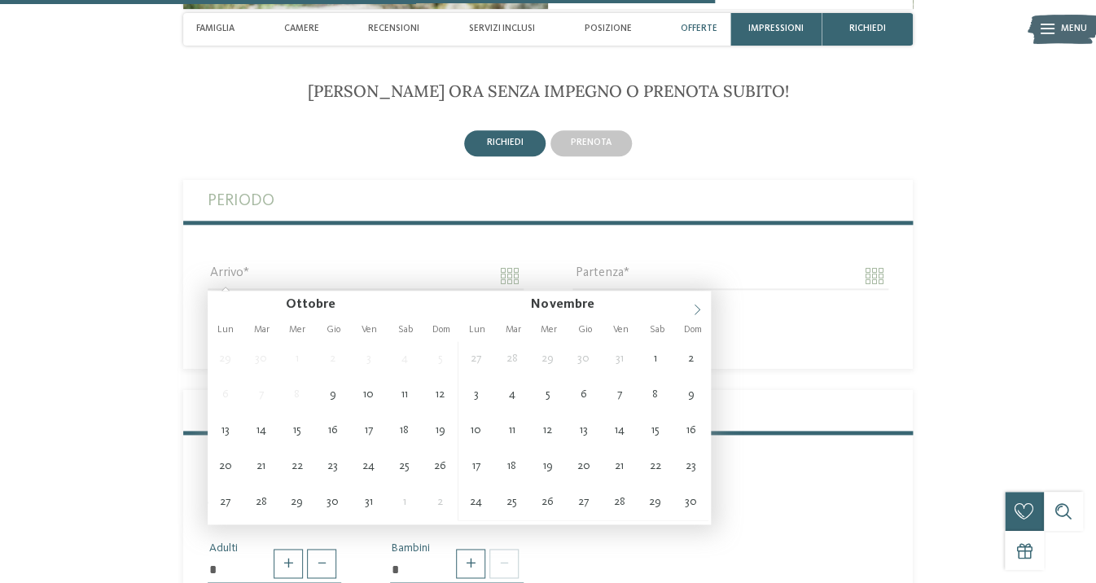
click at [700, 313] on icon at bounding box center [696, 309] width 11 height 11
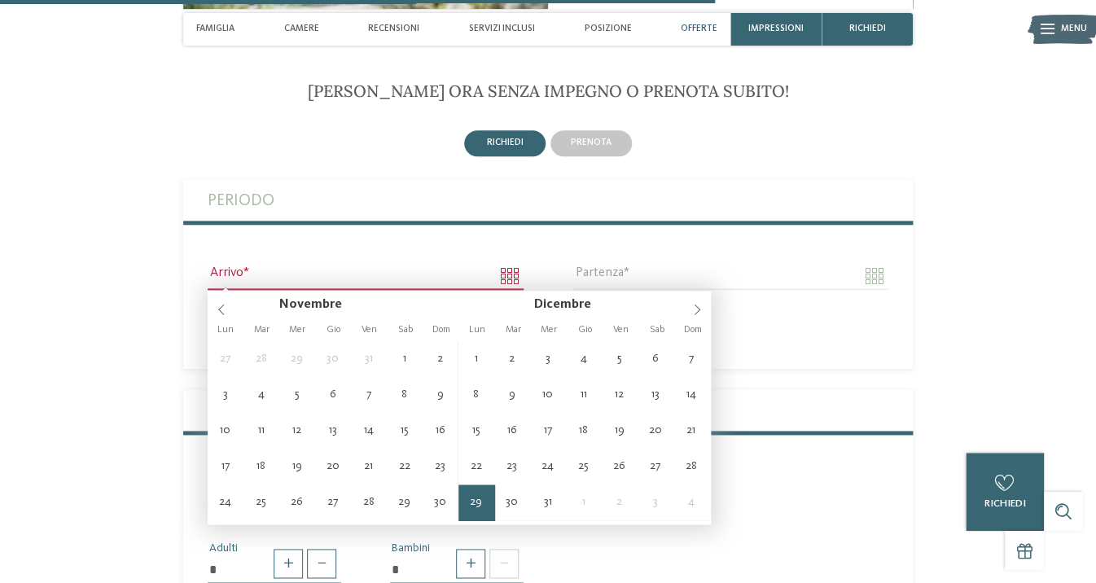
type input "**********"
type input "****"
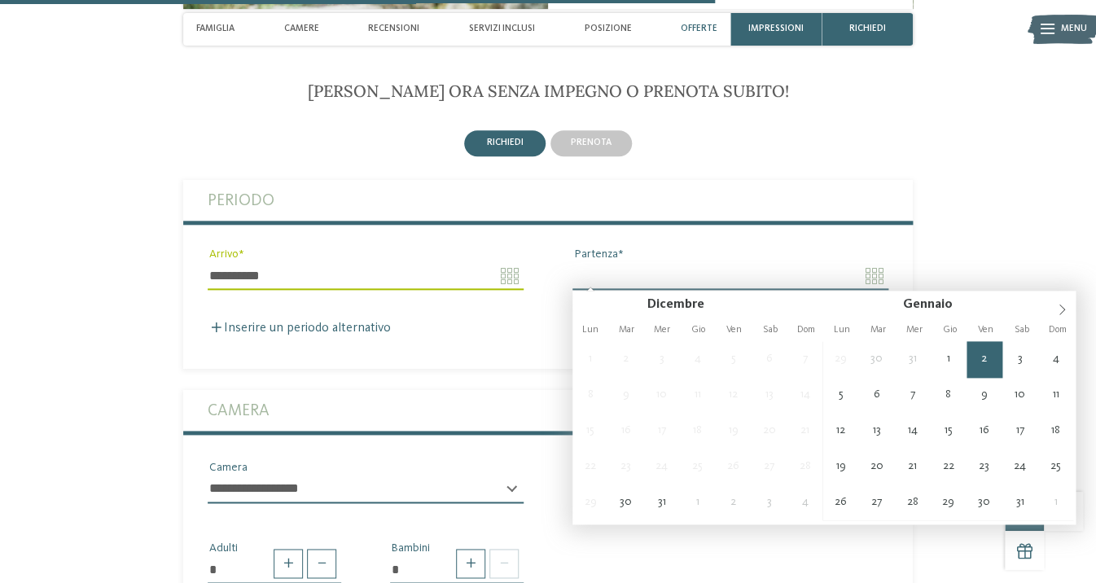
type input "**********"
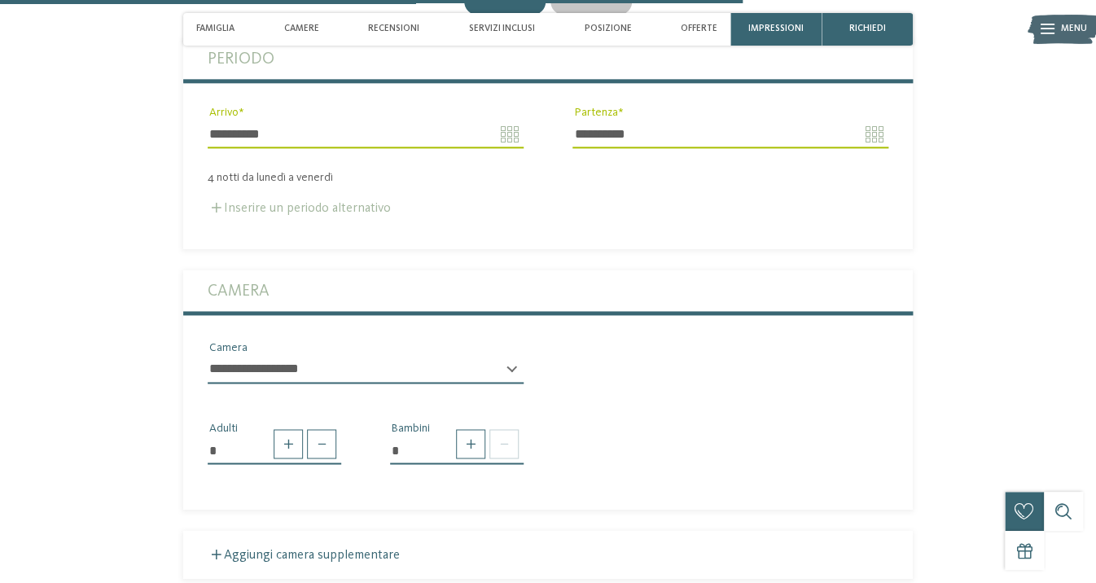
scroll to position [2847, 0]
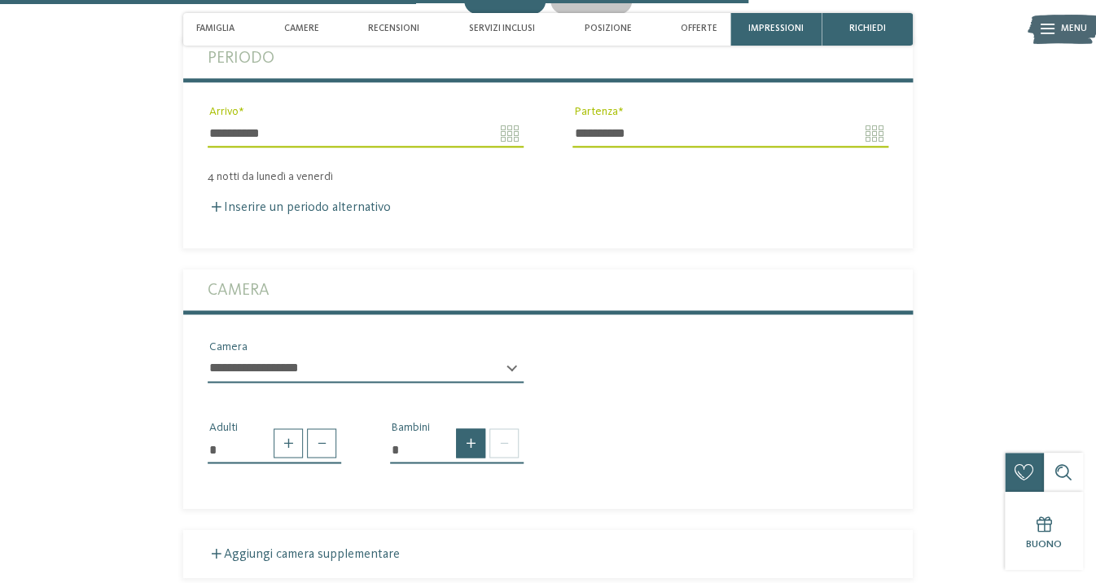
click at [468, 450] on span at bounding box center [470, 442] width 29 height 29
type input "*"
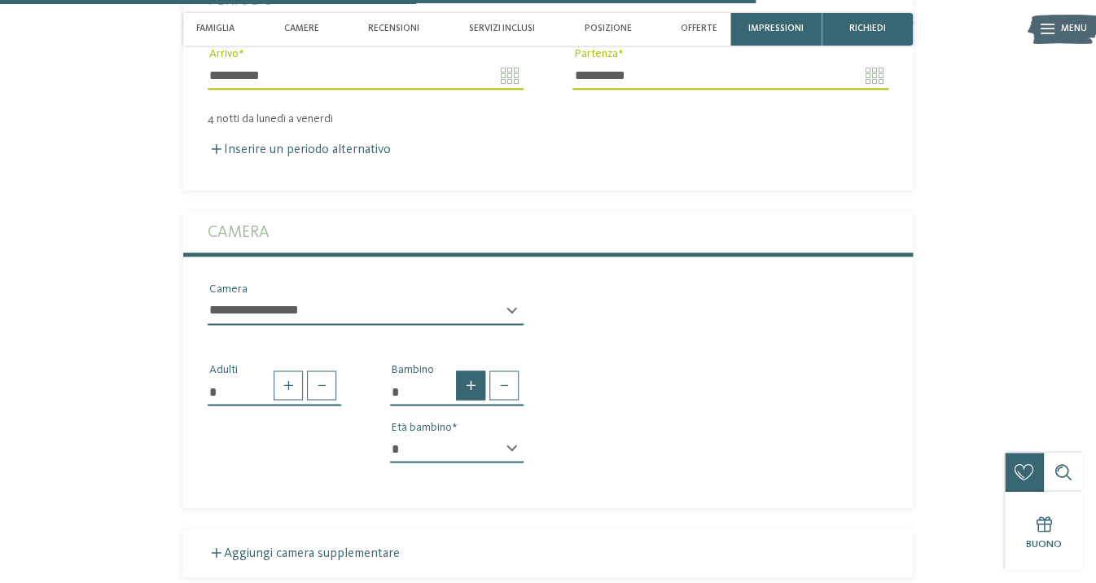
scroll to position [2916, 0]
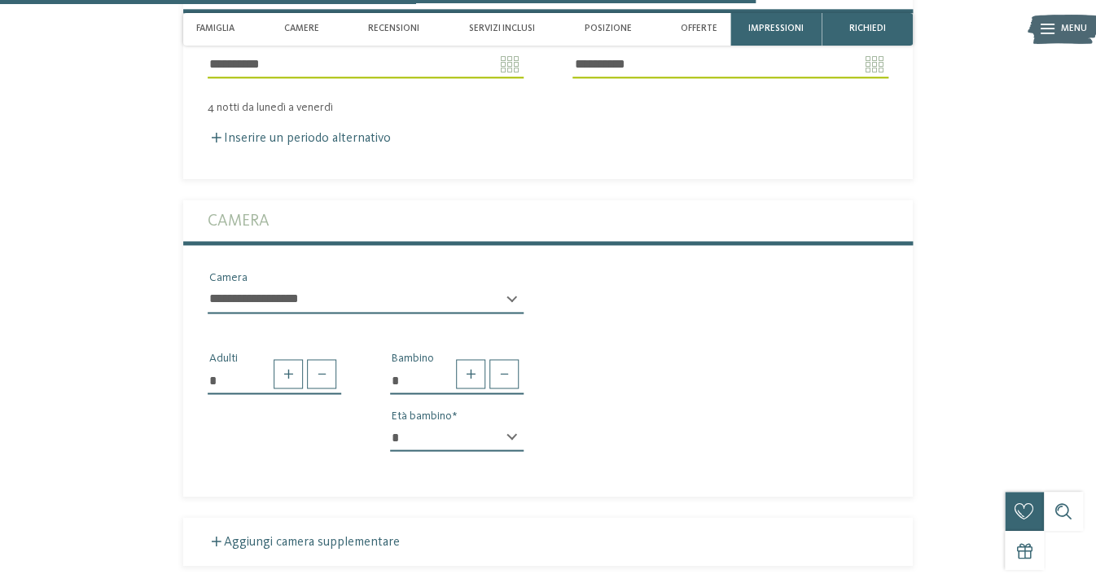
click at [390, 423] on select "* * * * * * * * * * * ** ** ** ** ** ** ** **" at bounding box center [457, 437] width 134 height 28
select select "*"
click option "*" at bounding box center [0, 0] width 0 height 0
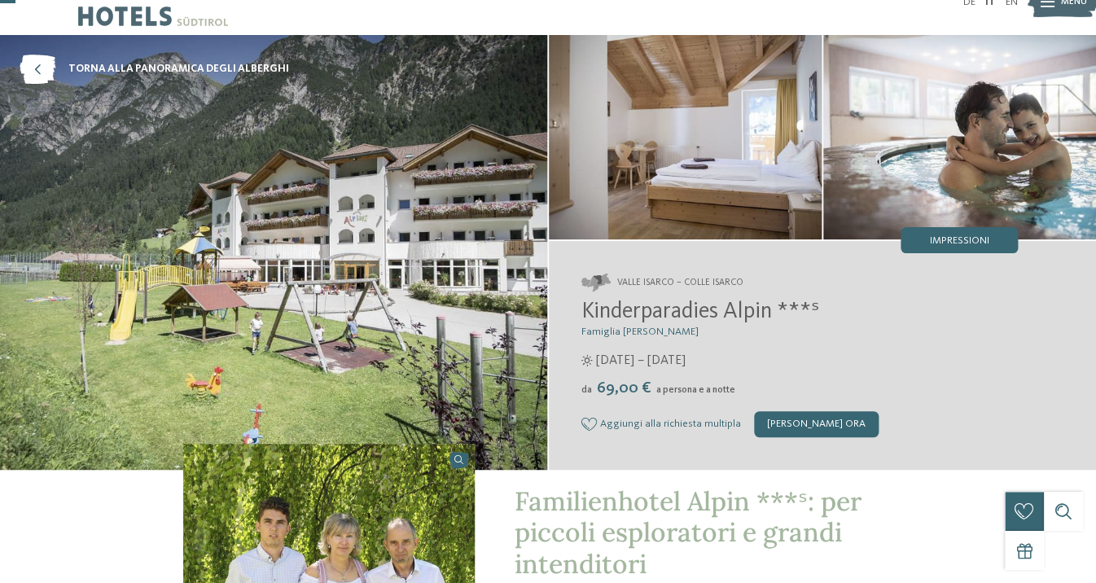
scroll to position [28, 0]
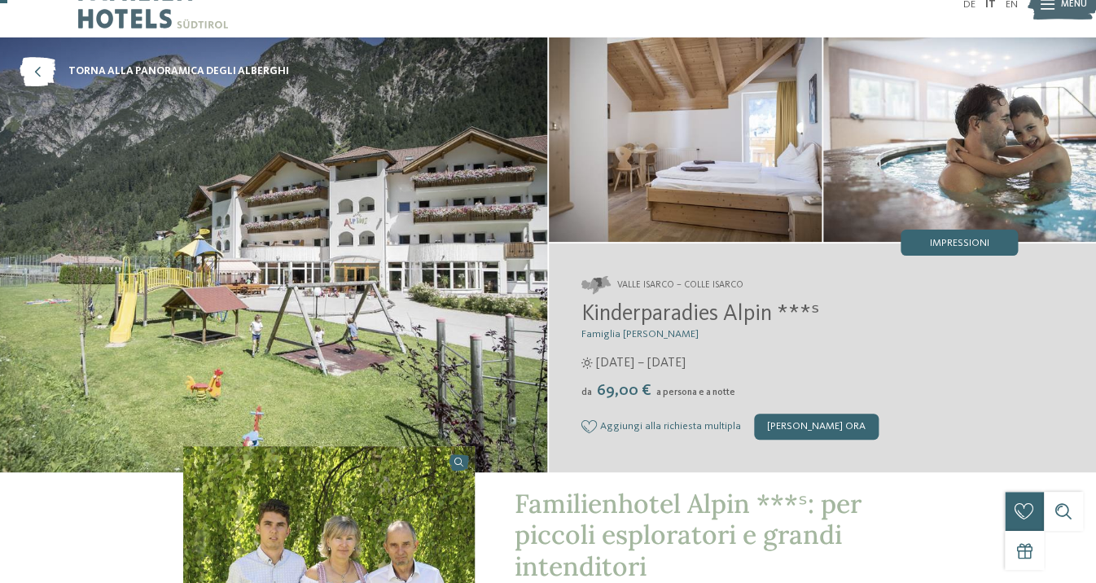
click at [641, 316] on span "Kinderparadies Alpin ***ˢ" at bounding box center [700, 314] width 238 height 23
drag, startPoint x: 641, startPoint y: 316, endPoint x: 721, endPoint y: 311, distance: 80.7
click at [721, 311] on span "Kinderparadies Alpin ***ˢ" at bounding box center [700, 314] width 238 height 23
copy span "Kinderparadies Alpin"
